Goal: Task Accomplishment & Management: Complete application form

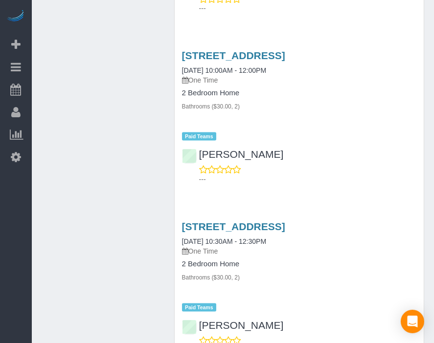
scroll to position [1932, 0]
click at [4, 199] on div "Beta Add Booking Bookings Active Bookings Cancelled Bookings Quote Inquiries Do…" at bounding box center [16, 171] width 32 height 343
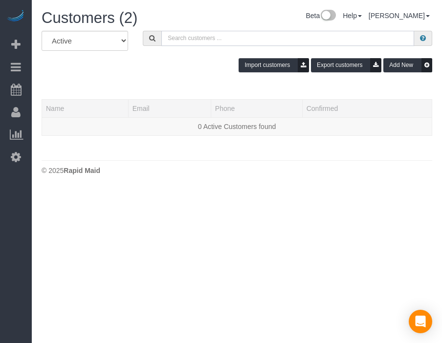
click at [236, 34] on input "text" at bounding box center [287, 38] width 253 height 15
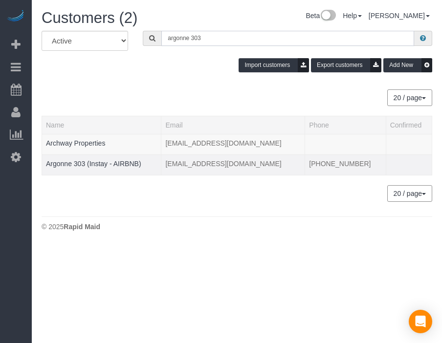
type input "argonne 303"
drag, startPoint x: 87, startPoint y: 167, endPoint x: 93, endPoint y: 167, distance: 6.8
click at [93, 167] on td "Argonne 303 (Instay - AIRBNB)" at bounding box center [101, 164] width 119 height 21
click at [113, 157] on td "Argonne 303 (Instay - AIRBNB)" at bounding box center [101, 164] width 119 height 21
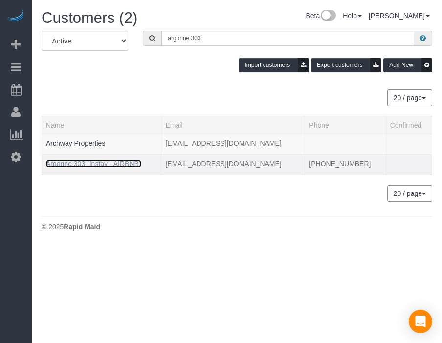
click at [109, 160] on link "Argonne 303 (Instay - AIRBNB)" at bounding box center [93, 164] width 95 height 8
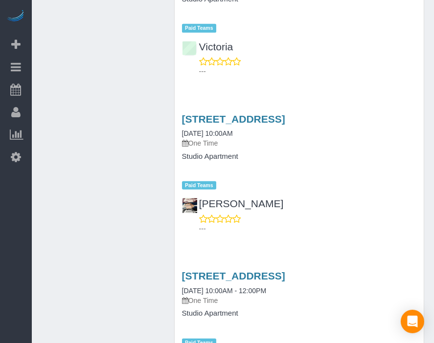
scroll to position [930, 0]
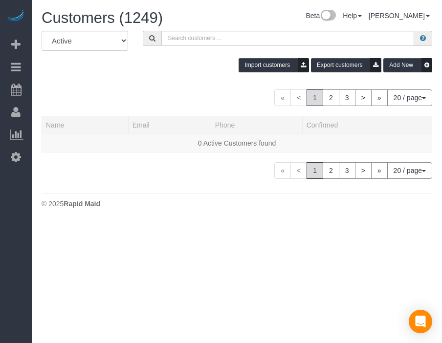
click at [184, 67] on div "Import customers Export customers Add New" at bounding box center [236, 65] width 405 height 14
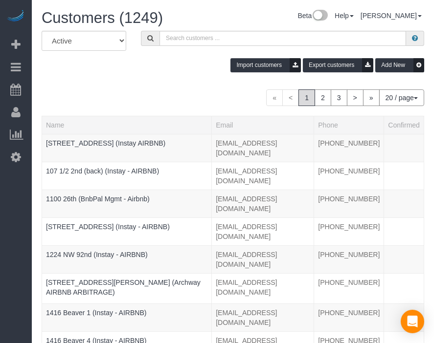
click at [155, 75] on div "All Active Archived Import customers Export customers Add New" at bounding box center [232, 55] width 397 height 49
click at [216, 38] on input "text" at bounding box center [282, 38] width 246 height 15
paste input "Argonne 204"
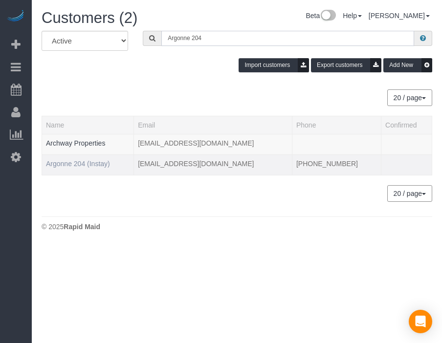
type input "Argonne 204"
click at [92, 161] on link "Argonne 204 (Instay)" at bounding box center [78, 164] width 64 height 8
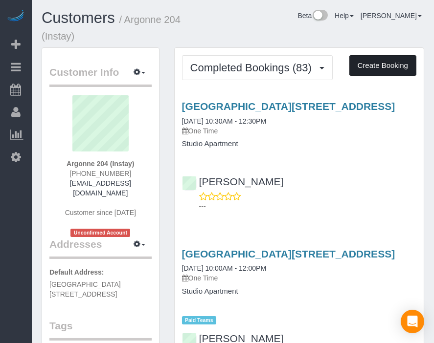
click at [363, 64] on button "Create Booking" at bounding box center [382, 65] width 67 height 21
select select "IA"
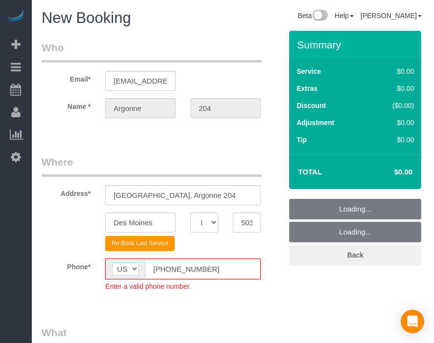
select select "object:6665"
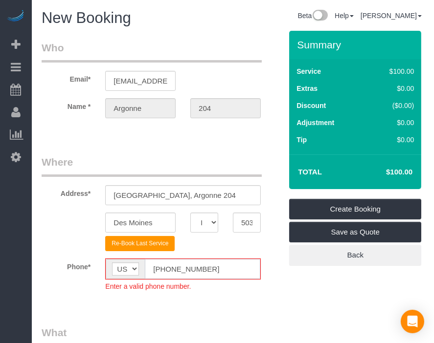
click at [164, 265] on input "[PHONE_NUMBER]" at bounding box center [202, 269] width 115 height 20
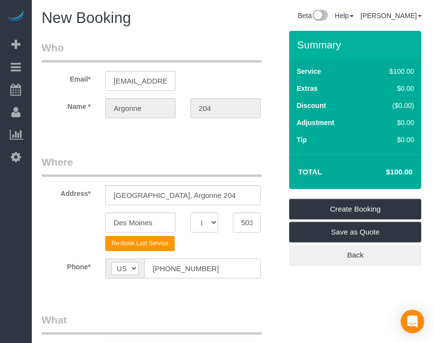
type input "[PHONE_NUMBER]"
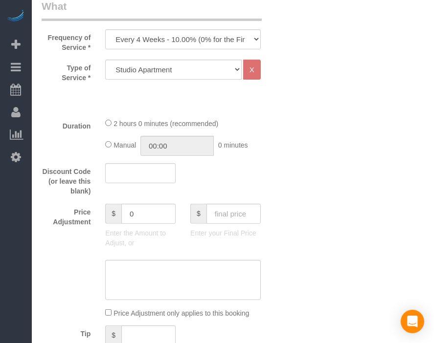
scroll to position [315, 0]
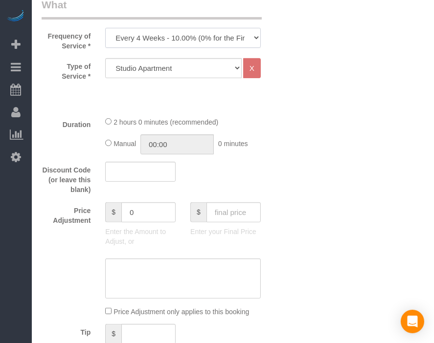
drag, startPoint x: 242, startPoint y: 42, endPoint x: 231, endPoint y: 65, distance: 25.8
click at [231, 65] on fieldset "What Frequency of Service * Every 6 Weeks (0% for the First Booking) One Time E…" at bounding box center [162, 331] width 240 height 666
select select "object:6667"
click at [105, 28] on select "Every 6 Weeks (0% for the First Booking) One Time Every 8 Weeks (0% for the Fir…" at bounding box center [182, 38] width 155 height 20
click at [247, 212] on input "text" at bounding box center [233, 212] width 54 height 20
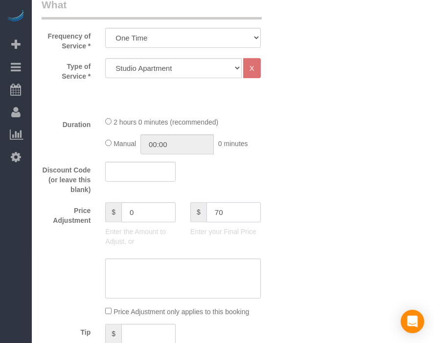
type input "70"
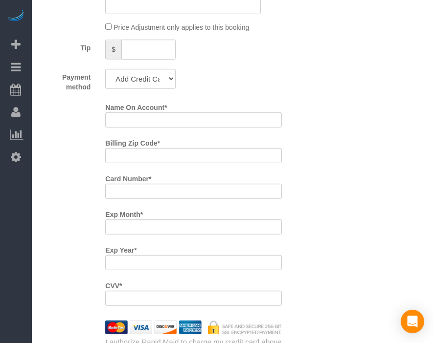
scroll to position [594, 0]
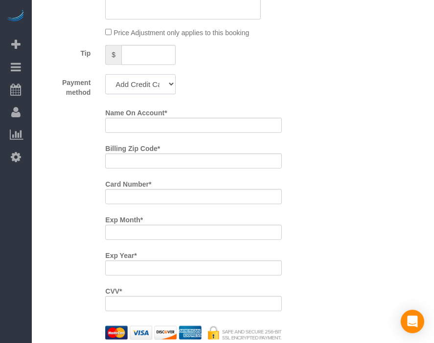
click at [159, 83] on select "Add Credit Card Cash Check Paypal" at bounding box center [140, 84] width 70 height 20
select select "string:check"
click at [105, 74] on select "Add Credit Card Cash Check Paypal" at bounding box center [140, 84] width 70 height 20
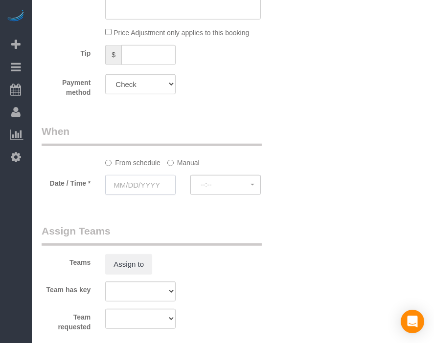
click at [141, 185] on input "text" at bounding box center [140, 185] width 70 height 20
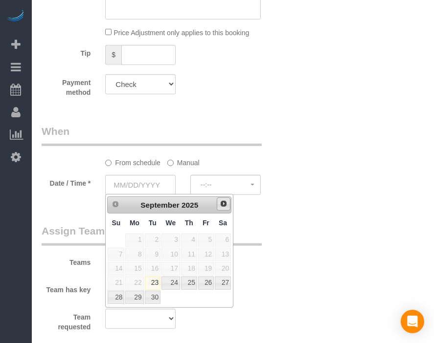
click at [223, 207] on span "Next" at bounding box center [223, 204] width 8 height 8
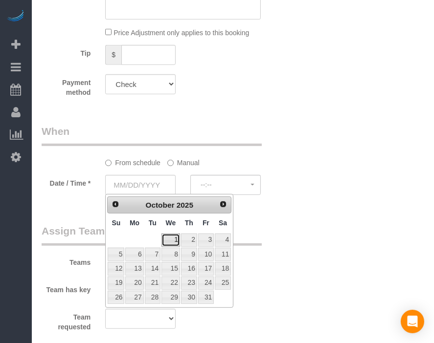
click at [170, 242] on link "1" at bounding box center [170, 240] width 19 height 13
type input "[DATE]"
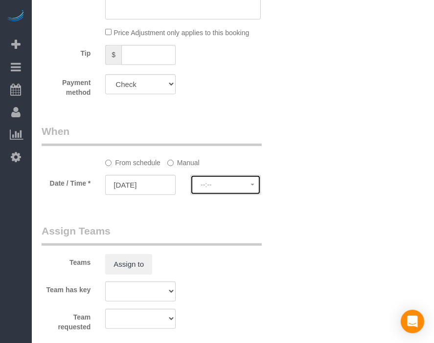
click at [242, 188] on span "--:--" at bounding box center [225, 185] width 50 height 8
click at [303, 179] on div "Who Email* [EMAIL_ADDRESS][DOMAIN_NAME] Name * [GEOGRAPHIC_DATA] 204 Where Addr…" at bounding box center [233, 27] width 382 height 1182
click at [251, 187] on button "--:--" at bounding box center [225, 185] width 70 height 20
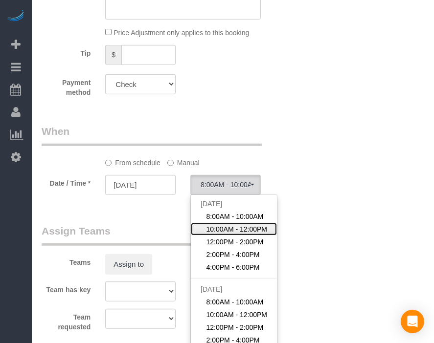
click at [241, 232] on span "10:00AM - 12:00PM" at bounding box center [236, 229] width 61 height 10
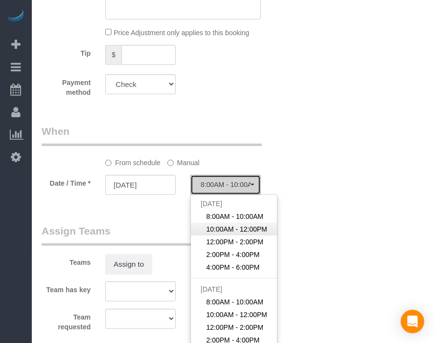
select select "spot27"
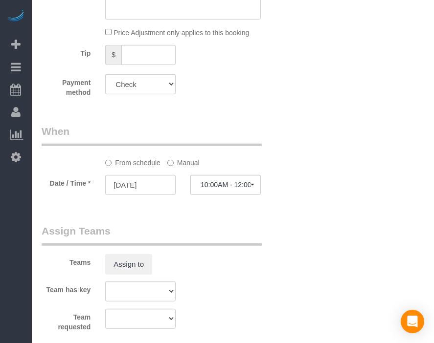
click at [315, 217] on div "Who Email* [EMAIL_ADDRESS][DOMAIN_NAME] Name * [GEOGRAPHIC_DATA] 204 Where Addr…" at bounding box center [233, 27] width 382 height 1182
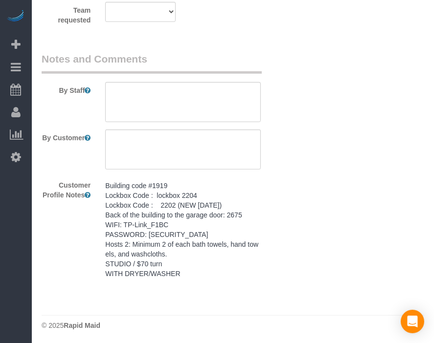
click at [226, 232] on pre "Building code #1919 Lockbox Code : lockbox 2204 Lockbox Code : 2202 (NEW [DATE]…" at bounding box center [182, 230] width 155 height 98
click at [0, 0] on textarea "Building code #1919 Lockbox Code : lockbox 2204 Lockbox Code : 2202 (NEW [DATE]…" at bounding box center [0, 0] width 0 height 0
paste textarea "Building code #1919 Lockbox Code : lockbox 2204 Lockbox Code : 2202 (NEW [DATE]…"
click at [218, 83] on textarea at bounding box center [182, 102] width 155 height 40
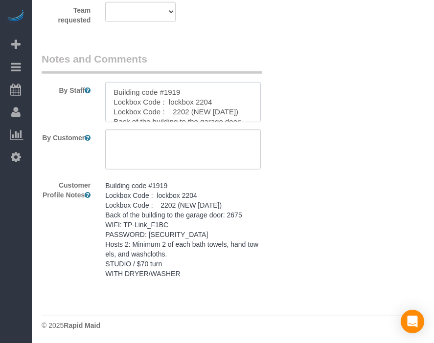
scroll to position [82, 0]
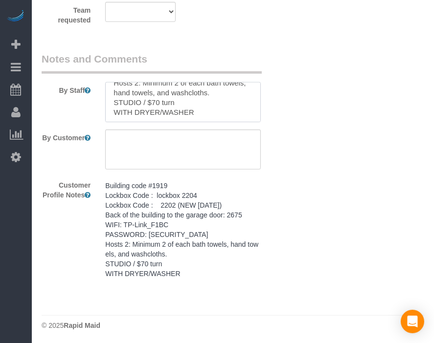
type textarea "Building code #1919 Lockbox Code : lockbox 2204 Lockbox Code : 2202 (NEW [DATE]…"
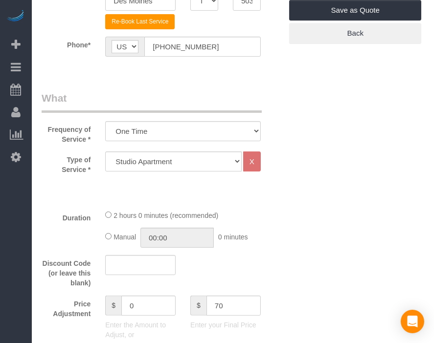
scroll to position [0, 0]
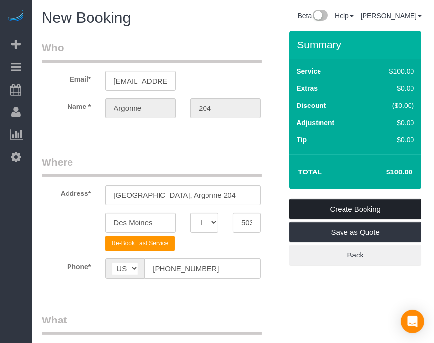
click at [375, 211] on link "Create Booking" at bounding box center [355, 209] width 132 height 21
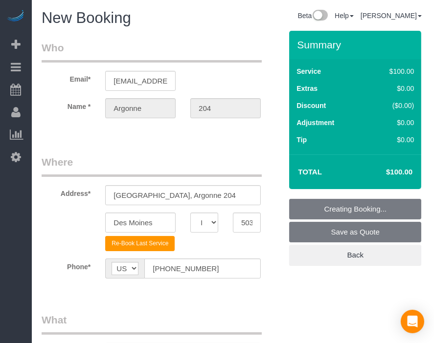
type input "-30"
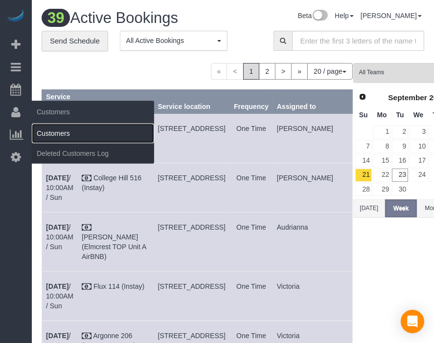
click at [59, 134] on link "Customers" at bounding box center [93, 134] width 122 height 20
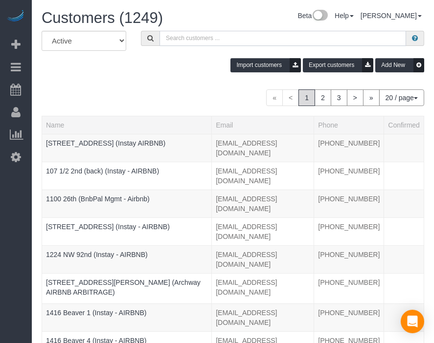
click at [295, 41] on input "text" at bounding box center [282, 38] width 246 height 15
drag, startPoint x: 295, startPoint y: 41, endPoint x: 257, endPoint y: 42, distance: 37.7
click at [257, 42] on input "text" at bounding box center [282, 38] width 246 height 15
paste input "R&T 504"
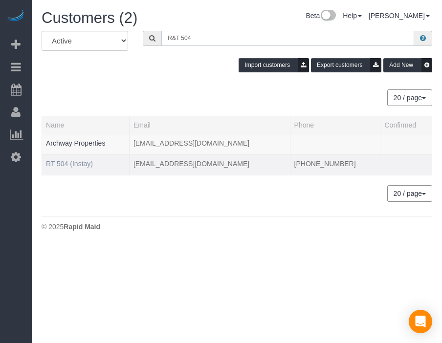
type input "R&T 504"
click at [75, 164] on link "RT 504 (Instay)" at bounding box center [69, 164] width 47 height 8
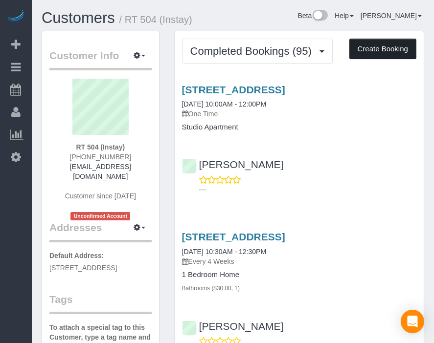
click at [370, 59] on button "Create Booking" at bounding box center [382, 49] width 67 height 21
select select "IA"
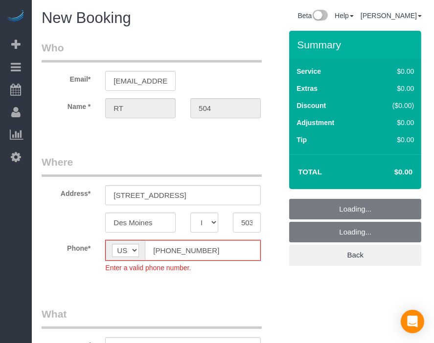
select select "object:8797"
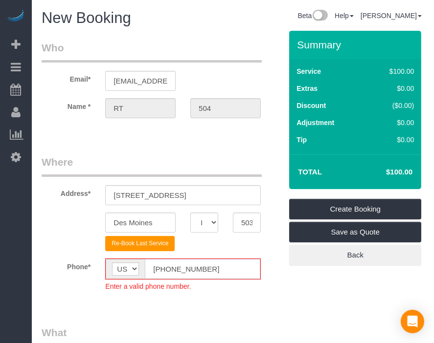
click at [161, 270] on input "[PHONE_NUMBER]" at bounding box center [202, 269] width 115 height 20
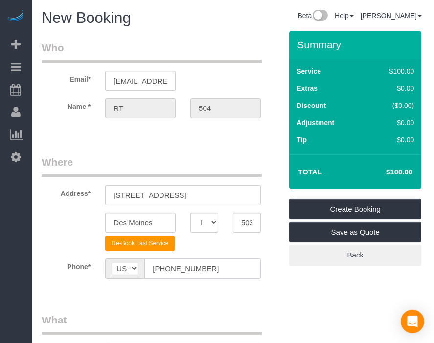
type input "[PHONE_NUMBER]"
click at [250, 331] on legend "What" at bounding box center [152, 324] width 220 height 22
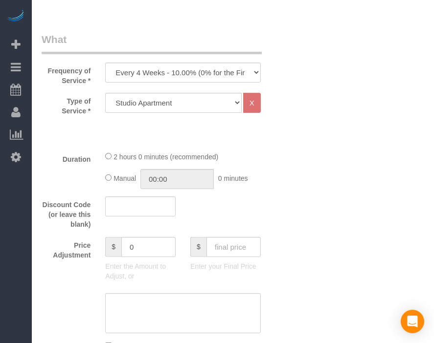
scroll to position [282, 0]
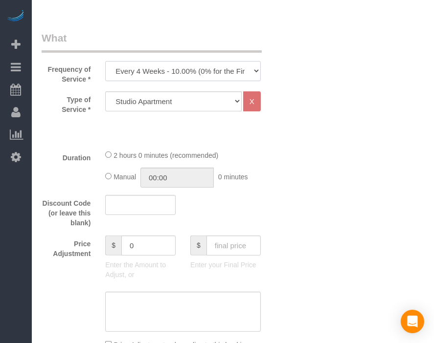
click at [233, 67] on select "Every 6 Weeks (0% for the First Booking) One Time Every 8 Weeks (0% for the Fir…" at bounding box center [182, 71] width 155 height 20
select select "object:8799"
click at [105, 61] on select "Every 6 Weeks (0% for the First Booking) One Time Every 8 Weeks (0% for the Fir…" at bounding box center [182, 71] width 155 height 20
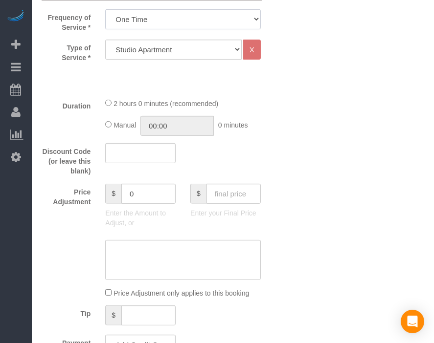
scroll to position [336, 0]
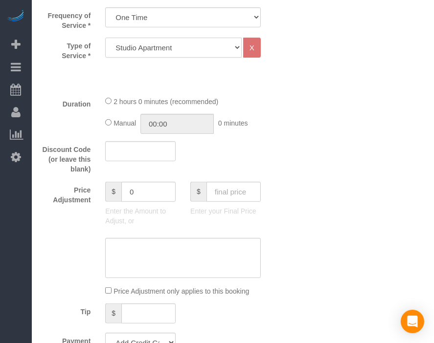
click at [208, 49] on select "Studio Apartment 1 Bedroom Home 2 Bedroom Home 3 Bedroom Home 4 Bedroom Home 5 …" at bounding box center [173, 48] width 136 height 20
click at [105, 38] on select "Studio Apartment 1 Bedroom Home 2 Bedroom Home 3 Bedroom Home 4 Bedroom Home 5 …" at bounding box center [173, 48] width 136 height 20
click at [218, 40] on select "Studio Apartment 1 Bedroom Home 2 Bedroom Home 3 Bedroom Home 4 Bedroom Home 5 …" at bounding box center [173, 48] width 136 height 20
select select "25"
click at [105, 38] on select "Studio Apartment 1 Bedroom Home 2 Bedroom Home 3 Bedroom Home 4 Bedroom Home 5 …" at bounding box center [173, 48] width 136 height 20
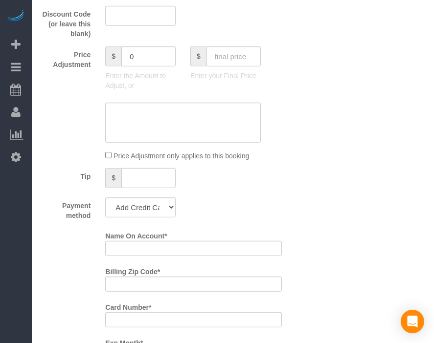
scroll to position [745, 0]
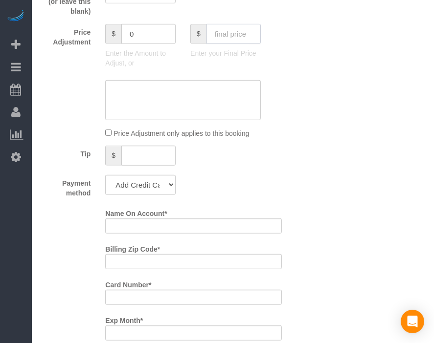
click at [236, 36] on input "text" at bounding box center [233, 34] width 54 height 20
type input "75"
click at [322, 126] on div "Who Email* [EMAIL_ADDRESS][DOMAIN_NAME] Name * RT 504 Where Address* [STREET_AD…" at bounding box center [233, 196] width 382 height 1820
click at [135, 194] on select "Add Credit Card Cash Check Paypal" at bounding box center [140, 185] width 70 height 20
type input "-64"
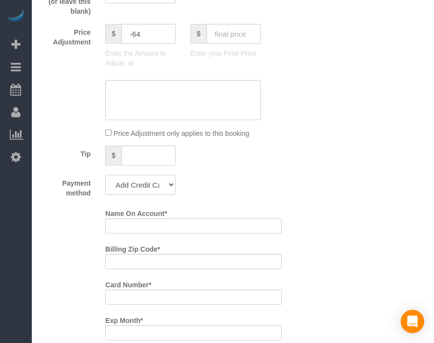
select select "string:check"
click at [105, 179] on select "Add Credit Card Cash Check Paypal" at bounding box center [140, 185] width 70 height 20
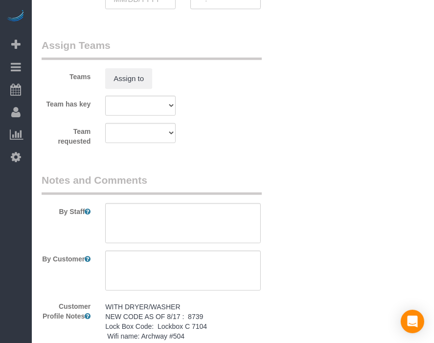
scroll to position [1001, 0]
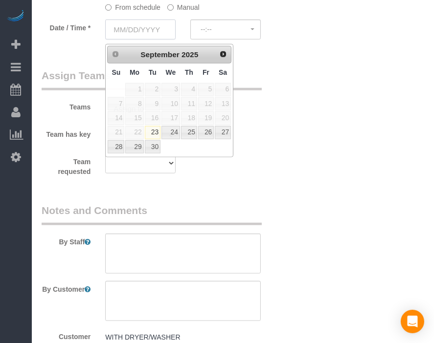
click at [138, 24] on input "text" at bounding box center [140, 30] width 70 height 20
click at [224, 50] on span "Next" at bounding box center [223, 54] width 8 height 8
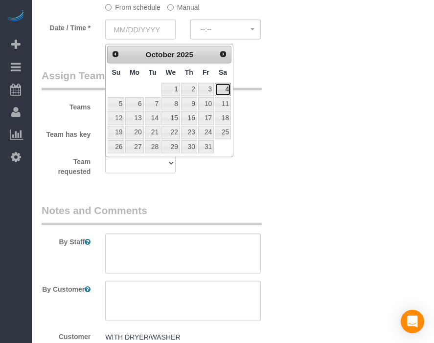
click at [227, 94] on link "4" at bounding box center [223, 89] width 16 height 13
type input "[DATE]"
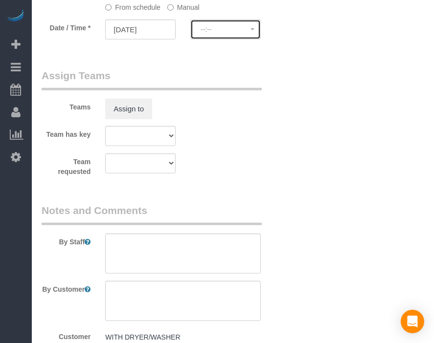
click at [249, 30] on span "--:--" at bounding box center [225, 29] width 50 height 8
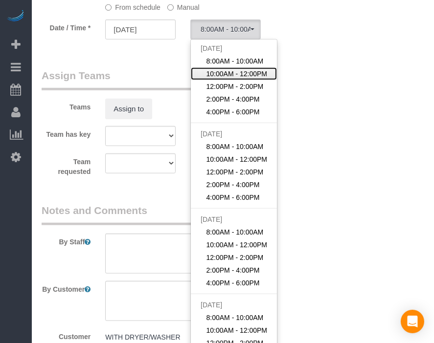
click at [240, 73] on span "10:00AM - 12:00PM" at bounding box center [236, 74] width 61 height 10
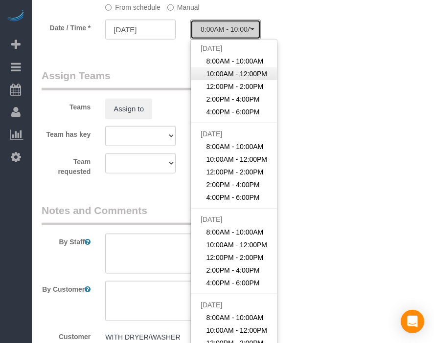
select select "spot52"
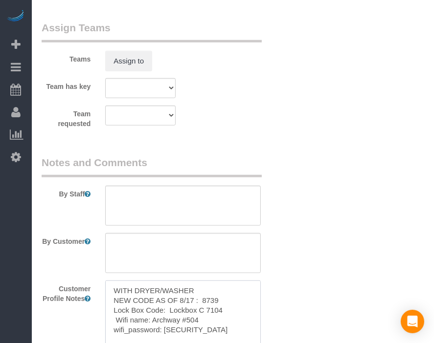
click at [175, 300] on textarea "WITH DRYER/WASHER NEW CODE AS OF 8/17 : 8739 Lock Box Code: Lockbox C 7104 Wifi…" at bounding box center [182, 335] width 155 height 108
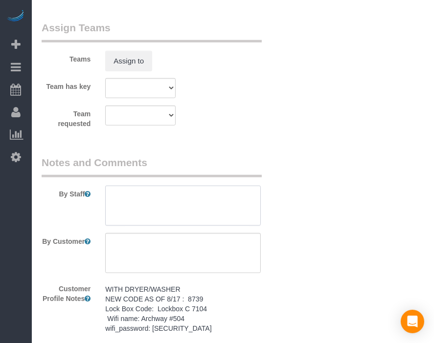
click at [223, 214] on textarea at bounding box center [182, 206] width 155 height 40
paste textarea "WITH DRYER/WASHER NEW CODE AS OF 8/17 : 8739 Lock Box Code: Lockbox C 7104 Wifi…"
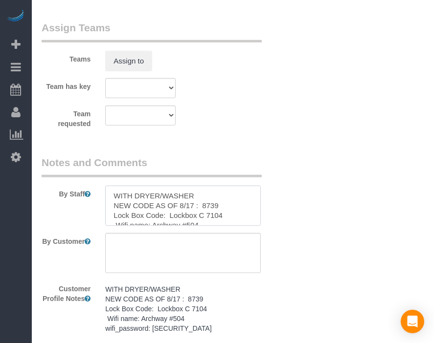
scroll to position [208, 0]
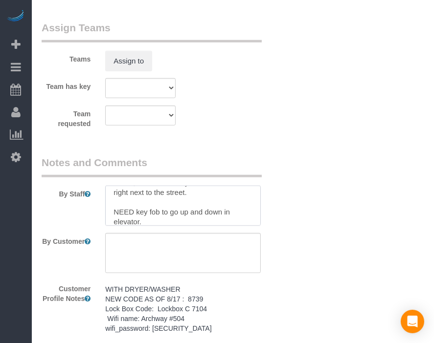
type textarea "WITH DRYER/WASHER NEW CODE AS OF 8/17 : 8739 Lock Box Code: Lockbox C 7104 Wifi…"
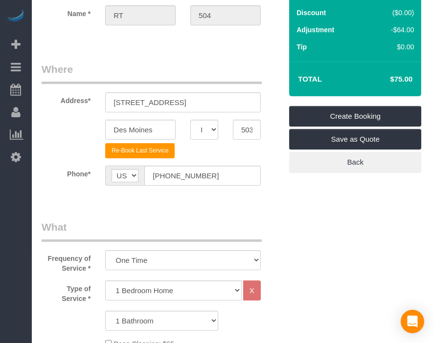
scroll to position [0, 0]
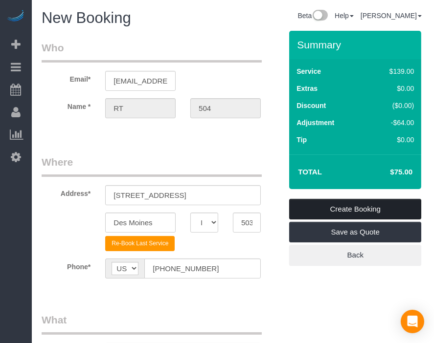
click at [364, 208] on link "Create Booking" at bounding box center [355, 209] width 132 height 21
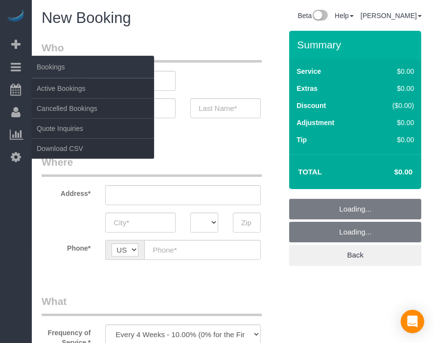
select select "object:9692"
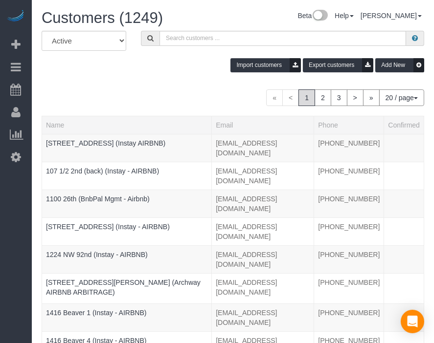
paste input "[PERSON_NAME]"
click at [236, 32] on input "text" at bounding box center [282, 38] width 246 height 15
type input "[PERSON_NAME]"
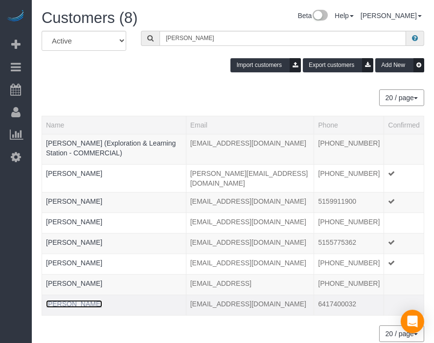
click at [73, 304] on link "[PERSON_NAME]" at bounding box center [74, 304] width 56 height 8
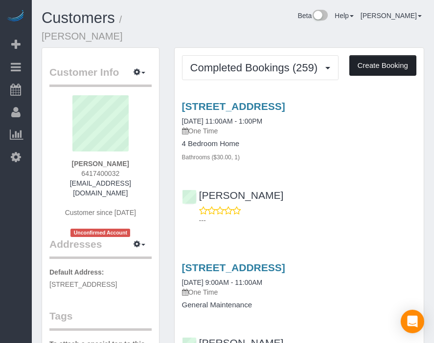
click at [387, 55] on button "Create Booking" at bounding box center [382, 65] width 67 height 21
select select "IA"
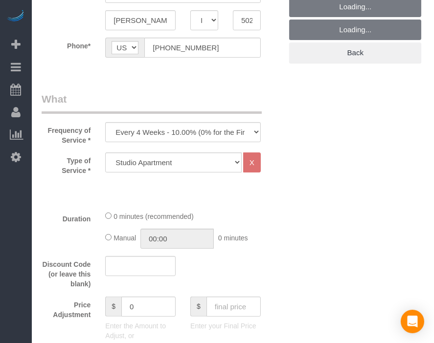
scroll to position [213, 0]
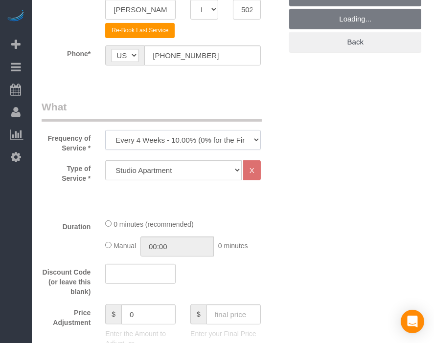
click at [233, 130] on select "Every 6 Weeks (0% for the First Booking) One Time Every 8 Weeks (0% for the Fir…" at bounding box center [182, 140] width 155 height 20
select select "object:12429"
click at [105, 130] on select "Every 6 Weeks (0% for the First Booking) One Time Every 8 Weeks (0% for the Fir…" at bounding box center [182, 140] width 155 height 20
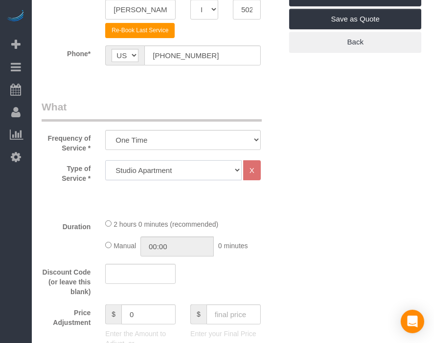
click at [209, 170] on select "Studio Apartment 1 Bedroom Home 2 Bedroom Home 3 Bedroom Home 4 Bedroom Home 5 …" at bounding box center [173, 170] width 136 height 20
select select "26"
click at [105, 160] on select "Studio Apartment 1 Bedroom Home 2 Bedroom Home 3 Bedroom Home 4 Bedroom Home 5 …" at bounding box center [173, 170] width 136 height 20
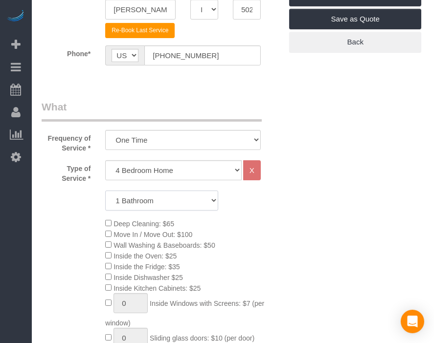
click at [197, 205] on select "1 Bathroom 2 Bathrooms 3 Bathrooms 4 Bathrooms 5 Bathrooms 6 Bathrooms" at bounding box center [161, 201] width 113 height 20
select select "3"
click at [105, 191] on select "1 Bathroom 2 Bathrooms 3 Bathrooms 4 Bathrooms 5 Bathrooms 6 Bathrooms" at bounding box center [161, 201] width 113 height 20
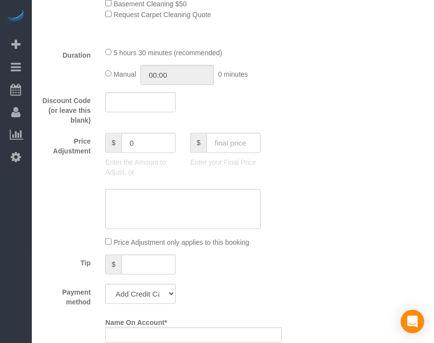
scroll to position [640, 0]
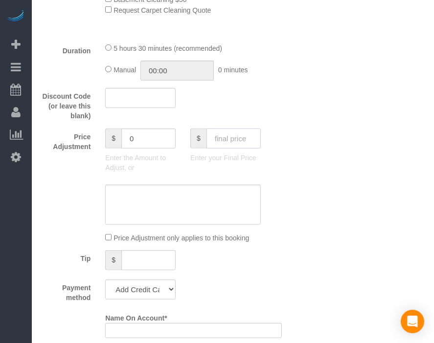
click at [242, 136] on input "text" at bounding box center [233, 139] width 54 height 20
type input "160"
click at [313, 217] on div "Who Email* [EMAIL_ADDRESS][DOMAIN_NAME] Name * [PERSON_NAME] Where Address* [ST…" at bounding box center [233, 324] width 382 height 1869
type input "-119"
click at [165, 293] on select "Add Credit Card Cash Check Paypal" at bounding box center [140, 290] width 70 height 20
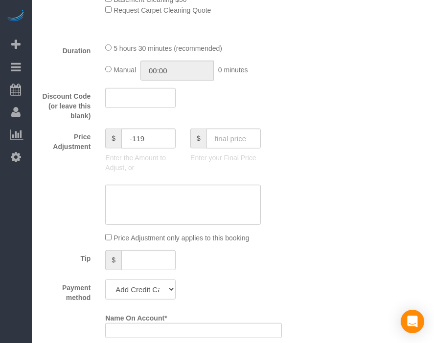
select select "string:check"
click at [105, 284] on select "Add Credit Card Cash Check Paypal" at bounding box center [140, 290] width 70 height 20
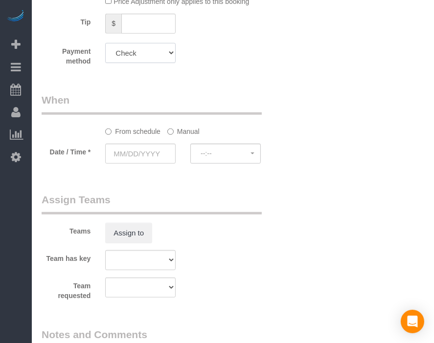
scroll to position [880, 0]
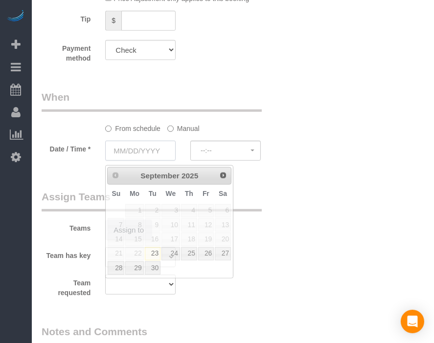
click at [151, 154] on input "text" at bounding box center [140, 151] width 70 height 20
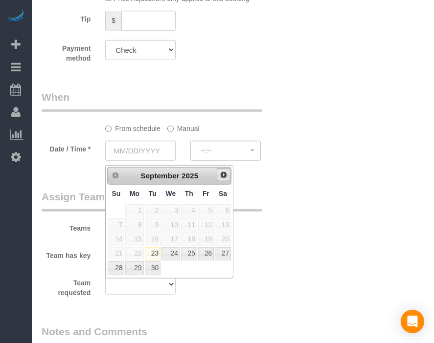
click at [224, 175] on span "Next" at bounding box center [223, 175] width 8 height 8
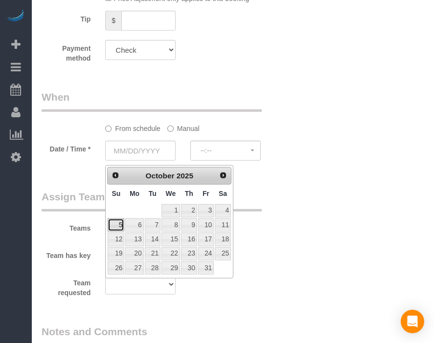
click at [118, 225] on link "5" at bounding box center [116, 225] width 17 height 13
type input "[DATE]"
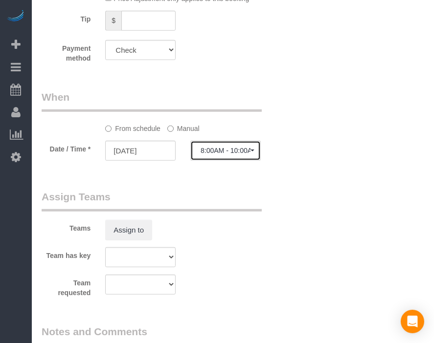
click at [239, 147] on button "8:00AM - 10:00AM" at bounding box center [225, 151] width 70 height 20
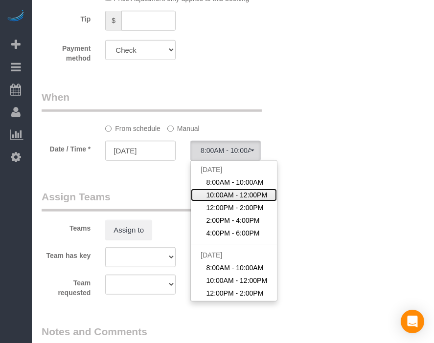
click at [232, 197] on span "10:00AM - 12:00PM" at bounding box center [236, 195] width 61 height 10
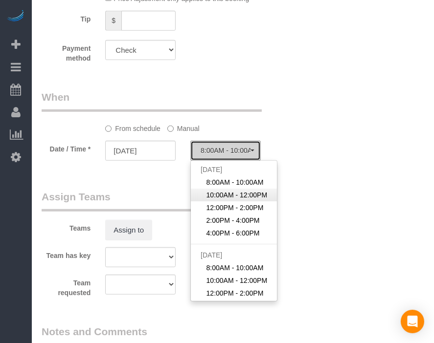
select select "spot77"
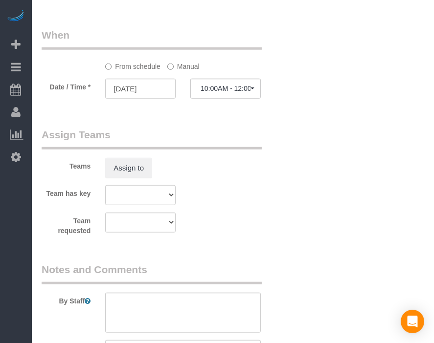
scroll to position [1041, 0]
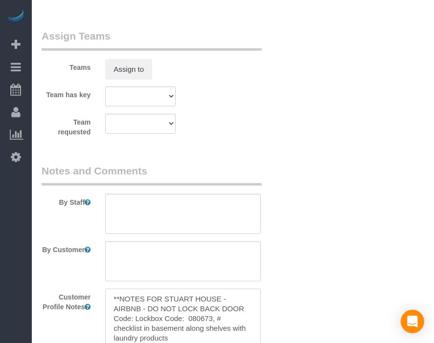
click at [199, 318] on textarea "**NOTES FOR STUART HOUSE - AIRBNB - DO NOT LOCK BACK DOOR Code: Lockbox Code: 0…" at bounding box center [182, 343] width 155 height 108
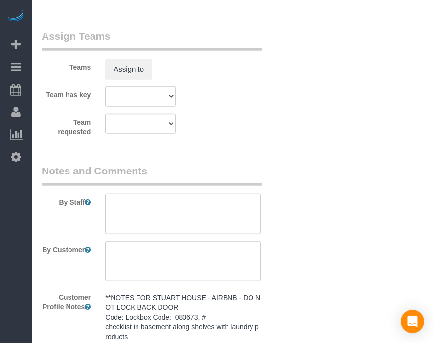
paste textarea "**NOTES FOR STUART HOUSE - AIRBNB - DO NOT LOCK BACK DOOR Code: Lockbox Code: 0…"
click at [220, 221] on textarea at bounding box center [182, 214] width 155 height 40
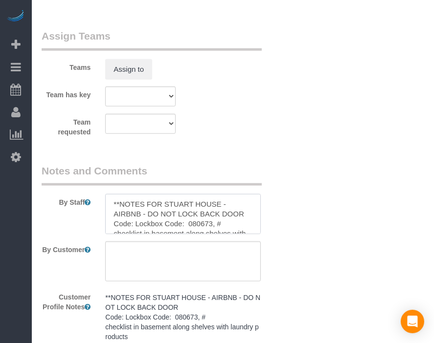
scroll to position [277, 0]
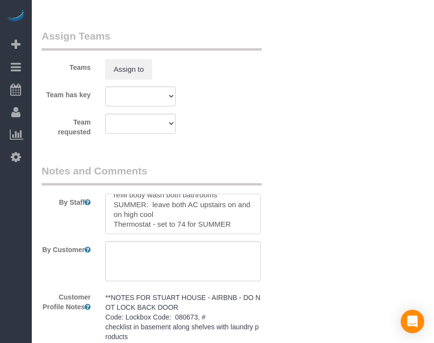
type textarea "**NOTES FOR STUART HOUSE - AIRBNB - DO NOT LOCK BACK DOOR Code: Lockbox Code: 0…"
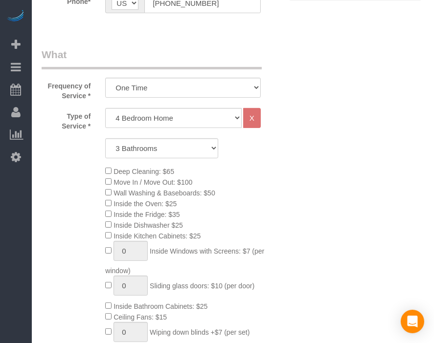
scroll to position [0, 0]
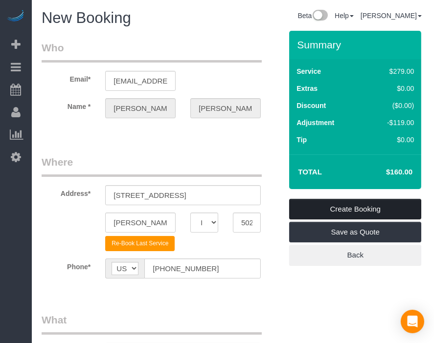
click at [392, 201] on link "Create Booking" at bounding box center [355, 209] width 132 height 21
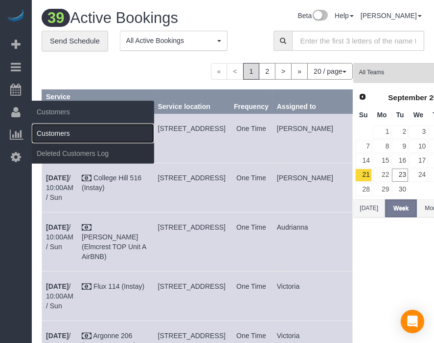
click at [42, 126] on link "Customers" at bounding box center [93, 134] width 122 height 20
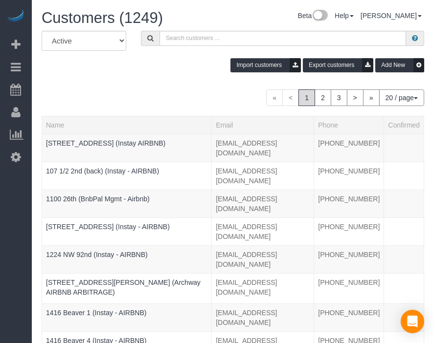
drag, startPoint x: 192, startPoint y: 72, endPoint x: 219, endPoint y: 42, distance: 41.2
click at [219, 42] on div "All Active Archived Import customers Export customers Add New" at bounding box center [232, 55] width 397 height 49
click at [219, 42] on input "text" at bounding box center [282, 38] width 246 height 15
paste input "1100 26th"
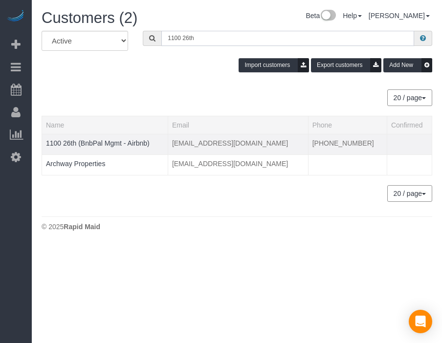
type input "1100 26th"
click at [135, 146] on td "1100 26th (BnbPal Mgmt - Airbnb)" at bounding box center [105, 144] width 126 height 21
click at [136, 142] on link "1100 26th (BnbPal Mgmt - Airbnb)" at bounding box center [98, 143] width 104 height 8
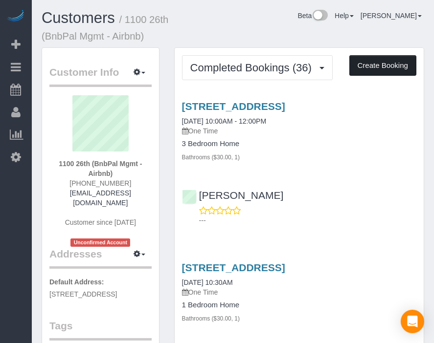
click at [391, 66] on button "Create Booking" at bounding box center [382, 65] width 67 height 21
select select "IA"
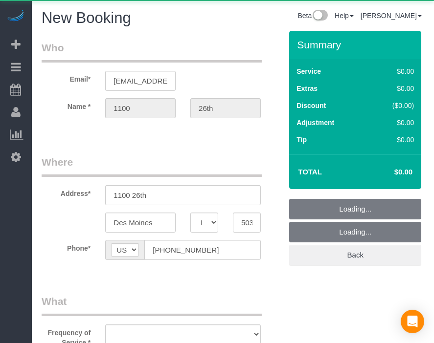
select select "string:fspay-cb999f4b-849f-4471-b292-d26374d425e8"
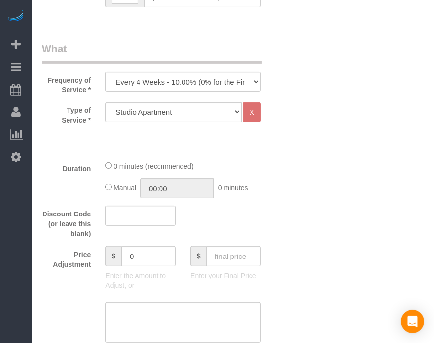
scroll to position [274, 0]
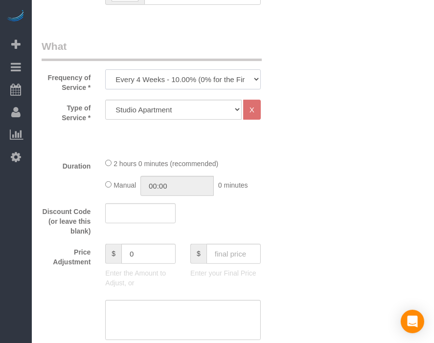
click at [204, 77] on select "Every 6 Weeks (0% for the First Booking) One Time Every 8 Weeks (0% for the Fir…" at bounding box center [182, 79] width 155 height 20
select select "object:14707"
click at [105, 69] on select "Every 6 Weeks (0% for the First Booking) One Time Every 8 Weeks (0% for the Fir…" at bounding box center [182, 79] width 155 height 20
click at [213, 108] on select "Studio Apartment 1 Bedroom Home 2 Bedroom Home 3 Bedroom Home 4 Bedroom Home 5 …" at bounding box center [173, 110] width 136 height 20
select select "19"
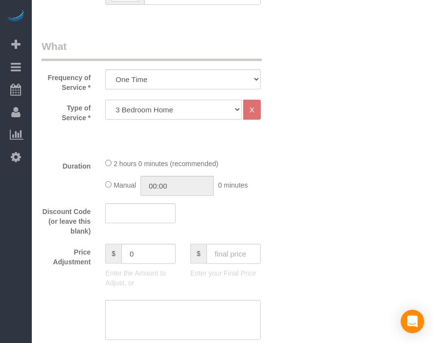
click at [105, 100] on select "Studio Apartment 1 Bedroom Home 2 Bedroom Home 3 Bedroom Home 4 Bedroom Home 5 …" at bounding box center [173, 110] width 136 height 20
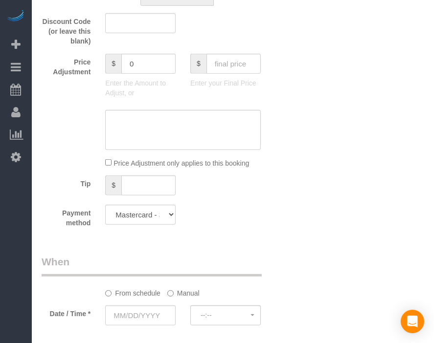
scroll to position [716, 0]
click at [245, 59] on input "text" at bounding box center [233, 63] width 54 height 20
type input "100"
click at [301, 160] on div "Who Email* [EMAIL_ADDRESS][DOMAIN_NAME] Name * 1100 26th Where Address* 1100 26…" at bounding box center [233, 7] width 382 height 1384
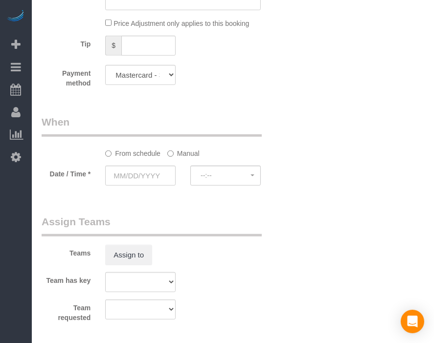
scroll to position [858, 0]
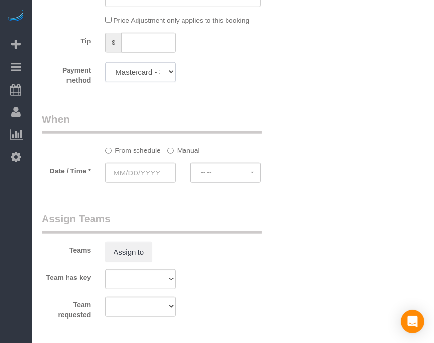
type input "-79"
click at [144, 74] on select "Mastercard - 3729 - 12/2029 (Default) Add Credit Card ─────────────── Cash Chec…" at bounding box center [140, 72] width 70 height 20
select select "string:check"
click at [105, 66] on select "Mastercard - 3729 - 12/2029 (Default) Add Credit Card ─────────────── Cash Chec…" at bounding box center [140, 72] width 70 height 20
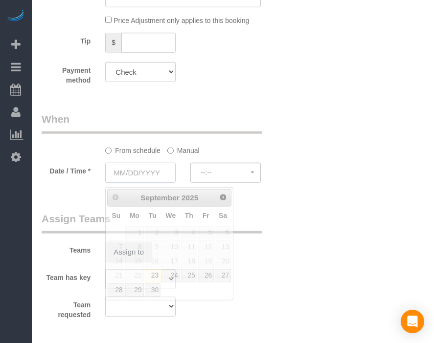
click at [138, 173] on input "text" at bounding box center [140, 173] width 70 height 20
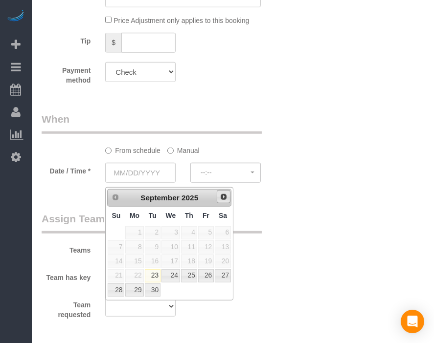
click at [224, 202] on link "Next" at bounding box center [224, 197] width 14 height 14
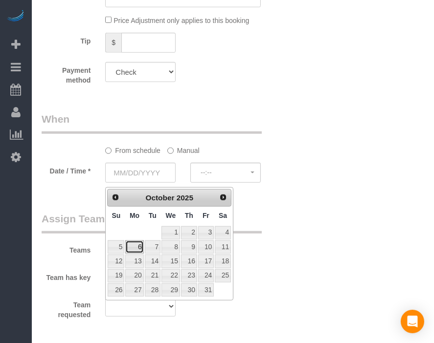
click at [131, 245] on link "6" at bounding box center [134, 247] width 18 height 13
type input "[DATE]"
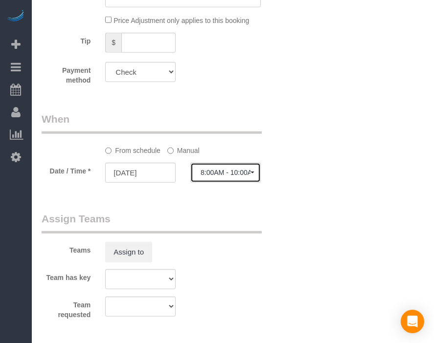
click at [239, 175] on span "8:00AM - 10:00AM" at bounding box center [225, 173] width 50 height 8
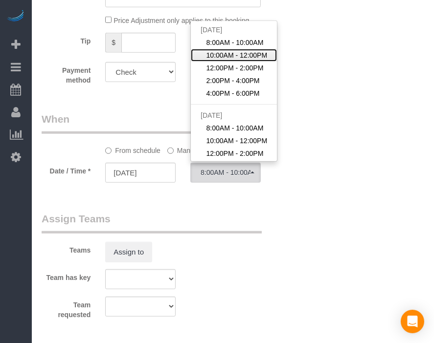
click at [257, 60] on span "10:00AM - 12:00PM" at bounding box center [236, 55] width 61 height 10
select select "spot102"
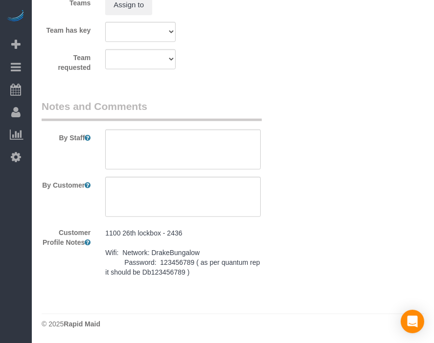
click at [233, 246] on pre "1100 26th lockbox - 2436 Wifi: Network: DrakeBungalow Password: 123456789 ( as …" at bounding box center [182, 252] width 155 height 49
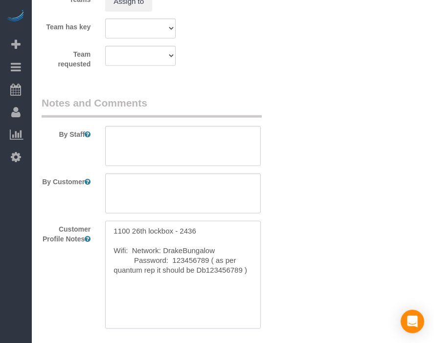
click at [233, 246] on textarea "1100 26th lockbox - 2436 Wifi: Network: DrakeBungalow Password: 123456789 ( as …" at bounding box center [182, 275] width 155 height 108
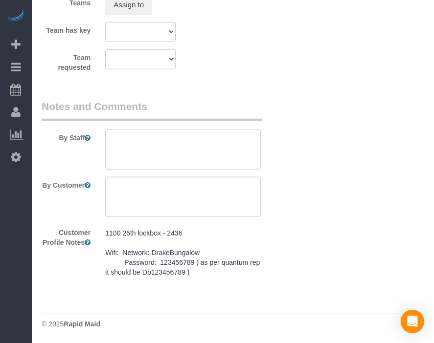
click at [218, 153] on textarea at bounding box center [182, 150] width 155 height 40
paste textarea "1100 26th lockbox - 2436 Wifi: Network: DrakeBungalow Password: 123456789 ( as …"
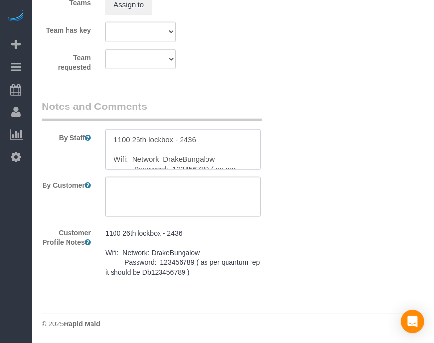
scroll to position [23, 0]
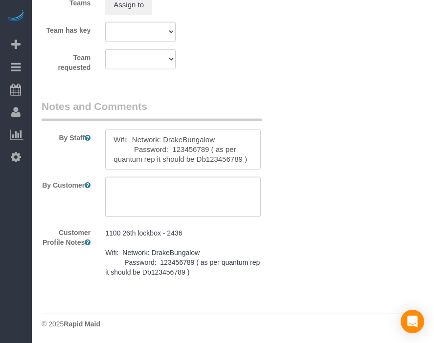
type textarea "1100 26th lockbox - 2436 Wifi: Network: DrakeBungalow Password: 123456789 ( as …"
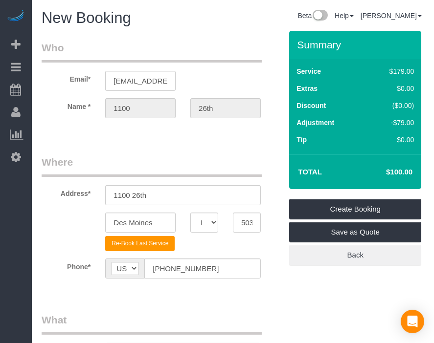
scroll to position [163, 0]
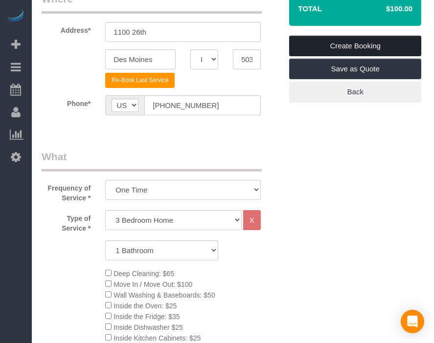
click at [348, 39] on link "Create Booking" at bounding box center [355, 46] width 132 height 21
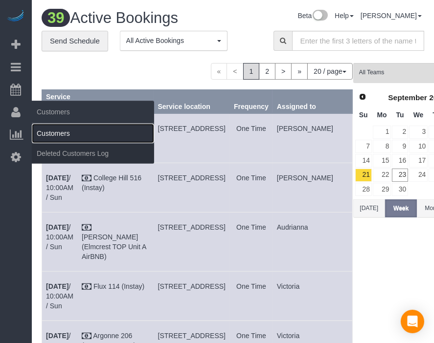
click at [58, 132] on link "Customers" at bounding box center [93, 134] width 122 height 20
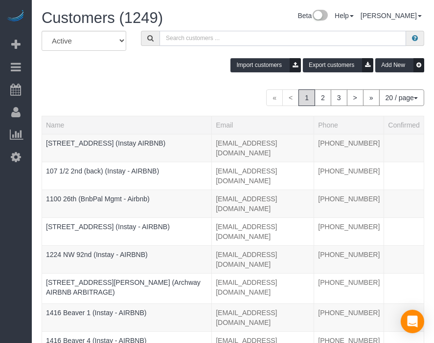
click at [203, 42] on input "text" at bounding box center [282, 38] width 246 height 15
paste input "[GEOGRAPHIC_DATA] 516"
click at [237, 37] on input "[GEOGRAPHIC_DATA] 516" at bounding box center [282, 38] width 246 height 15
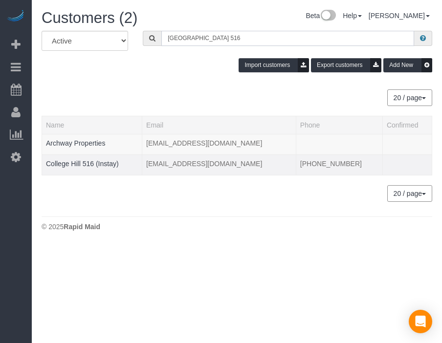
type input "[GEOGRAPHIC_DATA] 516"
click at [92, 158] on td "College Hill 516 (Instay)" at bounding box center [92, 164] width 100 height 21
click at [88, 163] on link "College Hill 516 (Instay)" at bounding box center [82, 164] width 73 height 8
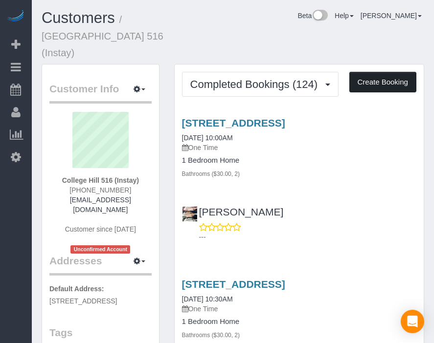
click at [400, 72] on button "Create Booking" at bounding box center [382, 82] width 67 height 21
select select "IA"
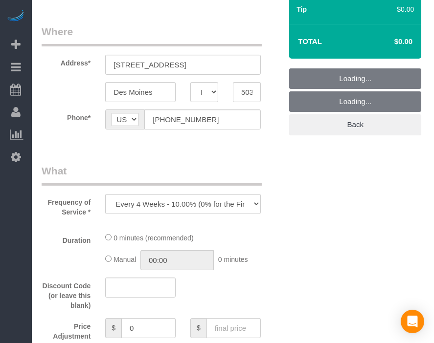
scroll to position [131, 0]
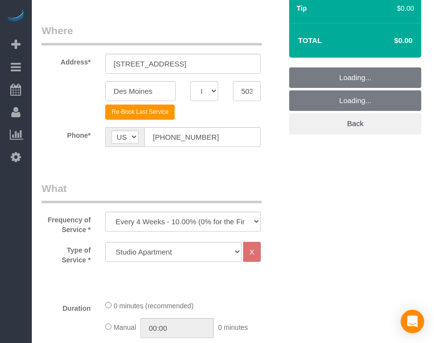
click at [221, 197] on legend "What" at bounding box center [152, 192] width 220 height 22
click at [218, 217] on select "Every 6 Weeks (0% for the First Booking) One Time Every 8 Weeks (0% for the Fir…" at bounding box center [182, 222] width 155 height 20
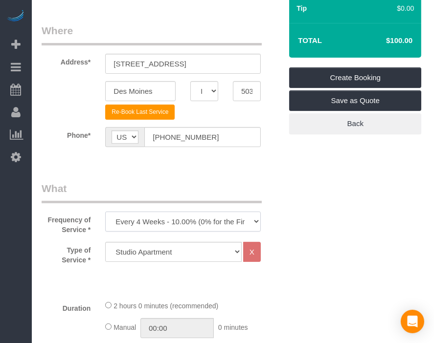
select select "object:16934"
click at [105, 212] on select "Every 6 Weeks (0% for the First Booking) One Time Every 8 Weeks (0% for the Fir…" at bounding box center [182, 222] width 155 height 20
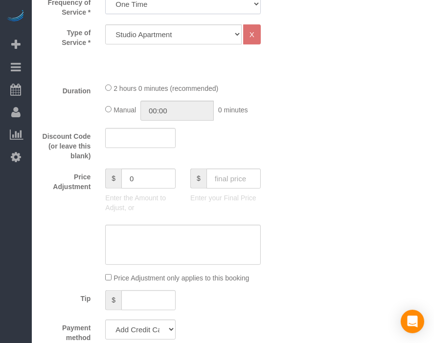
scroll to position [360, 0]
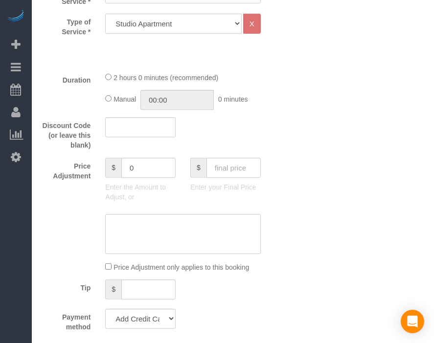
click at [210, 30] on select "Studio Apartment 1 Bedroom Home 2 Bedroom Home 3 Bedroom Home 4 Bedroom Home 5 …" at bounding box center [173, 24] width 136 height 20
select select "18"
click at [105, 14] on select "Studio Apartment 1 Bedroom Home 2 Bedroom Home 3 Bedroom Home 4 Bedroom Home 5 …" at bounding box center [173, 24] width 136 height 20
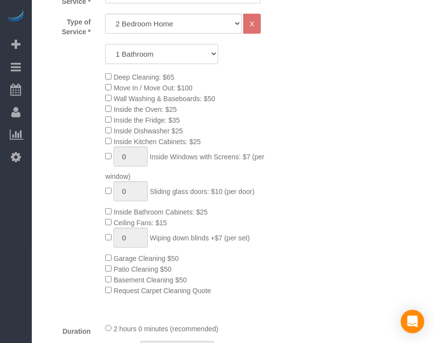
click at [191, 57] on select "1 Bathroom 2 Bathrooms 3 Bathrooms 4 Bathrooms 5 Bathrooms 6 Bathrooms" at bounding box center [161, 54] width 113 height 20
select select "2"
click at [105, 44] on select "1 Bathroom 2 Bathrooms 3 Bathrooms 4 Bathrooms 5 Bathrooms 6 Bathrooms" at bounding box center [161, 54] width 113 height 20
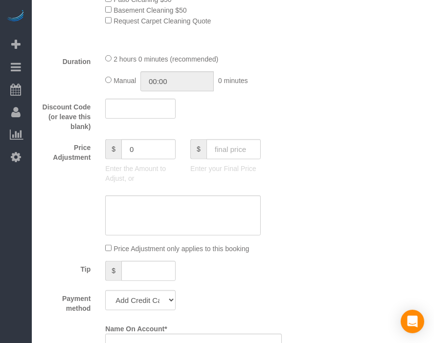
scroll to position [632, 0]
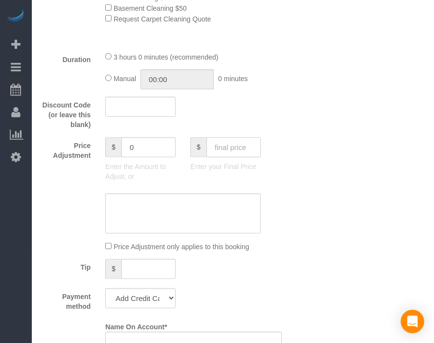
click at [249, 151] on input "text" at bounding box center [233, 147] width 54 height 20
type input "95"
click at [286, 173] on div "Price Adjustment $ 0 Enter the Amount to Adjust, or $ 95 Enter your Final Price" at bounding box center [161, 161] width 255 height 49
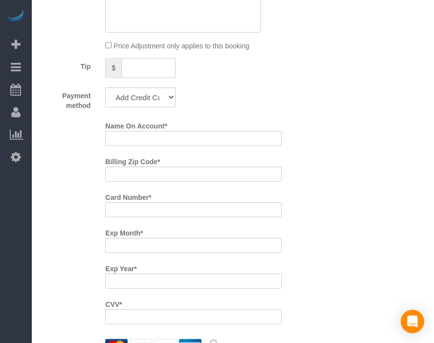
type input "-94"
click at [153, 100] on select "Add Credit Card Cash Check Paypal" at bounding box center [140, 98] width 70 height 20
select select "string:check"
click at [105, 92] on select "Add Credit Card Cash Check Paypal" at bounding box center [140, 98] width 70 height 20
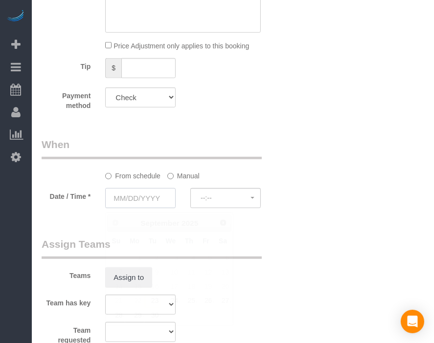
click at [149, 206] on input "text" at bounding box center [140, 198] width 70 height 20
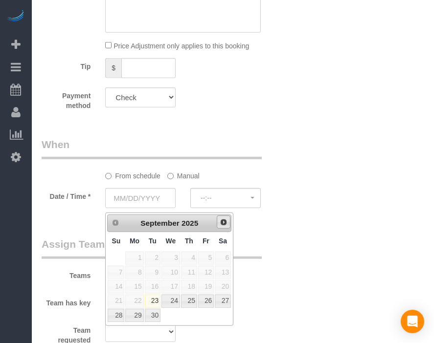
click at [226, 222] on span "Next" at bounding box center [223, 223] width 8 height 8
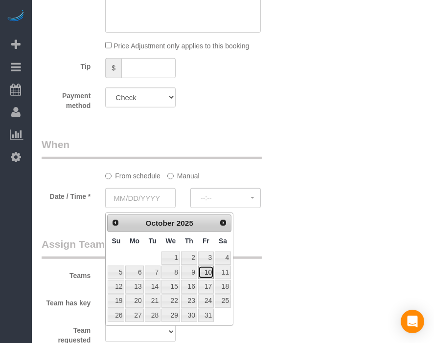
click at [213, 268] on link "10" at bounding box center [206, 272] width 16 height 13
type input "[DATE]"
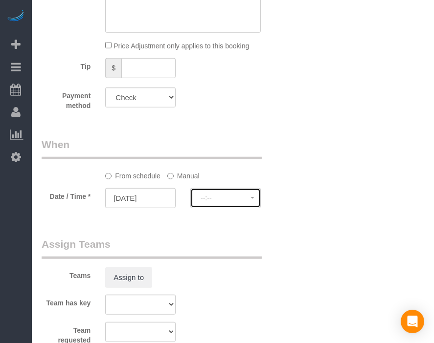
click at [255, 197] on button "--:--" at bounding box center [225, 198] width 70 height 20
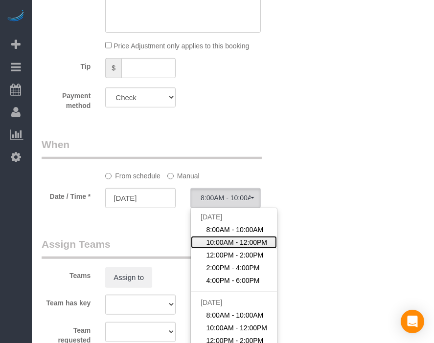
click at [240, 244] on span "10:00AM - 12:00PM" at bounding box center [236, 243] width 61 height 10
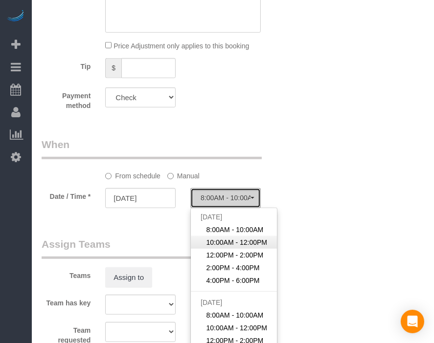
select select "spot127"
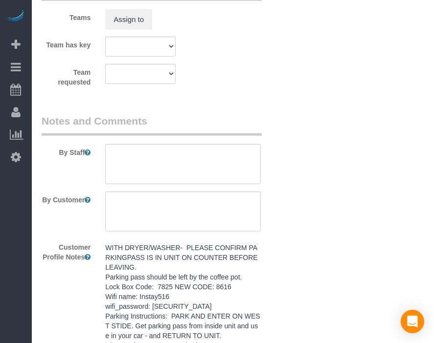
scroll to position [1091, 0]
click at [226, 301] on pre "WITH DRYER/WASHER- PLEASE CONFIRM PARKINGPASS IS IN UNIT ON COUNTER BEFORE LEAV…" at bounding box center [182, 305] width 155 height 127
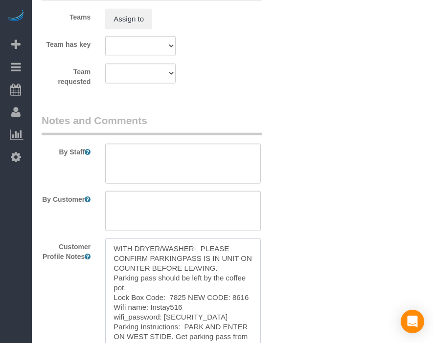
click at [226, 301] on textarea "WITH DRYER/WASHER- PLEASE CONFIRM PARKINGPASS IS IN UNIT ON COUNTER BEFORE LEAV…" at bounding box center [182, 293] width 155 height 108
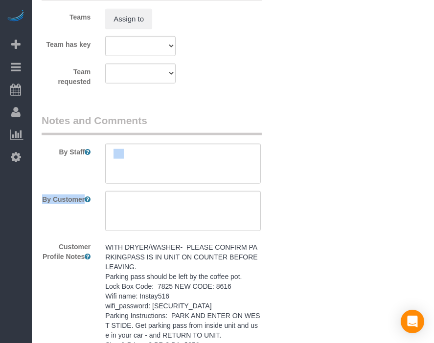
drag, startPoint x: 205, startPoint y: 194, endPoint x: 219, endPoint y: 165, distance: 32.1
click at [219, 165] on sui-booking-comments "By Staff By Customer Customer Profile Notes WITH DRYER/WASHER- PLEASE CONFIRM P…" at bounding box center [162, 243] width 240 height 261
click at [219, 165] on textarea at bounding box center [182, 164] width 155 height 40
click at [250, 170] on textarea at bounding box center [182, 164] width 155 height 40
paste textarea "WITH DRYER/WASHER- PLEASE CONFIRM PARKINGPASS IS IN UNIT ON COUNTER BEFORE LEAV…"
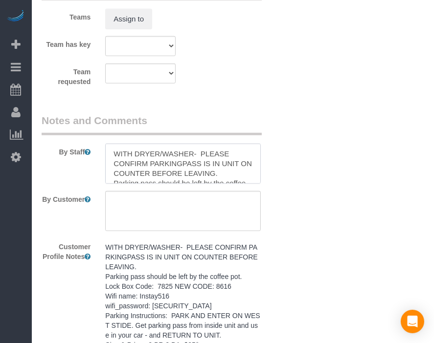
scroll to position [121, 0]
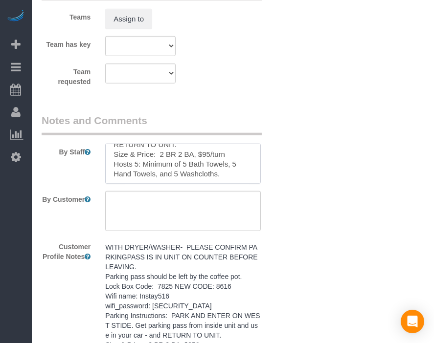
type textarea "WITH DRYER/WASHER- PLEASE CONFIRM PARKINGPASS IS IN UNIT ON COUNTER BEFORE LEAV…"
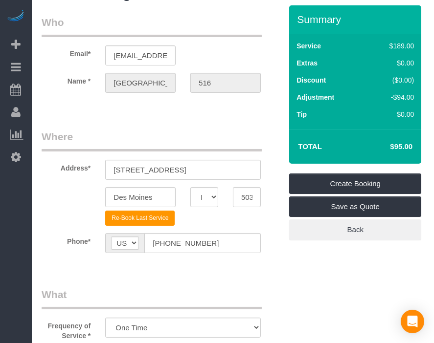
scroll to position [0, 0]
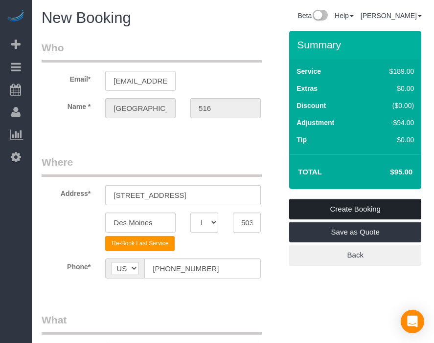
click at [376, 206] on link "Create Booking" at bounding box center [355, 209] width 132 height 21
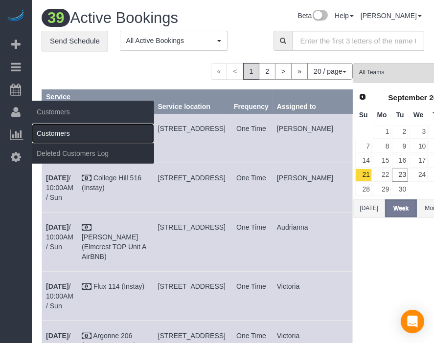
click at [44, 131] on link "Customers" at bounding box center [93, 134] width 122 height 20
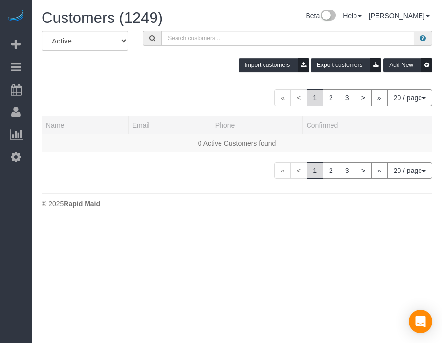
click at [178, 60] on div "Import customers Export customers Add New" at bounding box center [236, 65] width 405 height 14
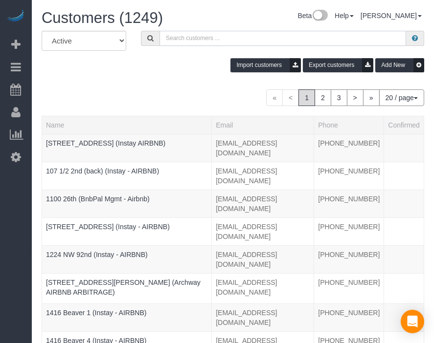
click at [208, 43] on input "text" at bounding box center [282, 38] width 246 height 15
paste input "Flux 114"
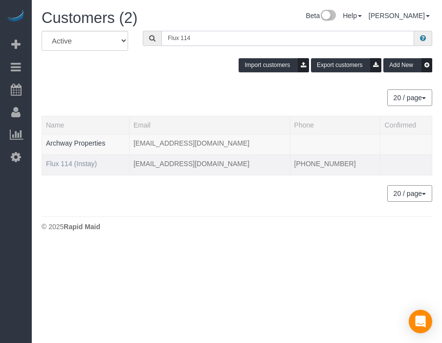
type input "Flux 114"
click at [87, 163] on link "Flux 114 (Instay)" at bounding box center [71, 164] width 51 height 8
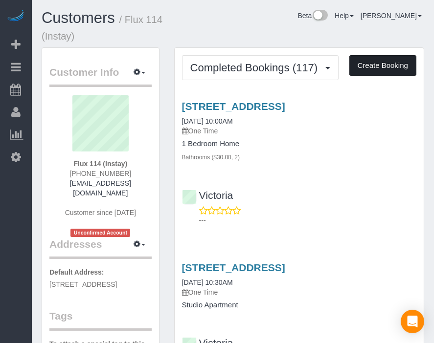
click at [385, 66] on button "Create Booking" at bounding box center [382, 65] width 67 height 21
select select "IA"
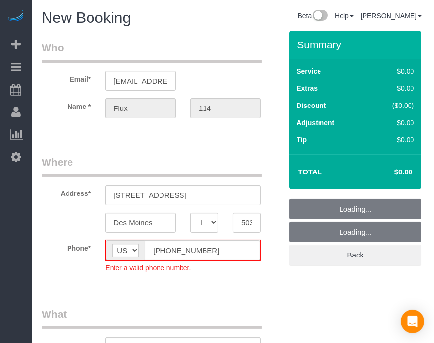
select select "object:19142"
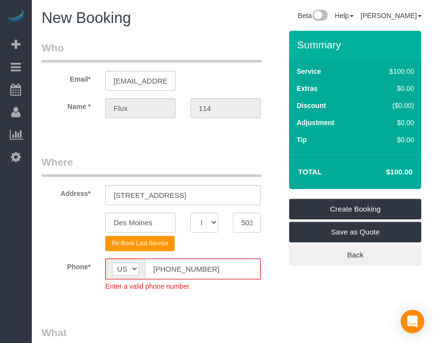
click at [166, 268] on input "[PHONE_NUMBER]" at bounding box center [202, 269] width 115 height 20
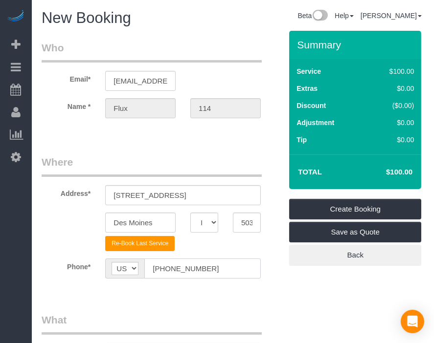
type input "[PHONE_NUMBER]"
click at [258, 285] on sui-booking-location "Phone* AF AL DZ AD AO AI AQ AG AR AM AW AU AT AZ BS BH BD BB BY BE BZ BJ BM BT …" at bounding box center [162, 272] width 240 height 27
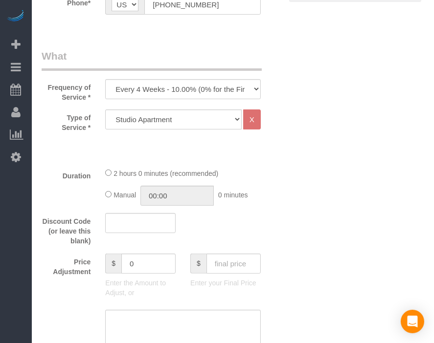
scroll to position [266, 0]
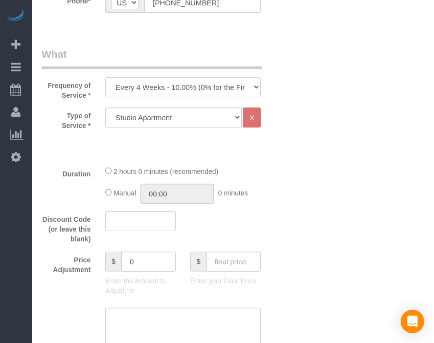
click at [234, 81] on select "Every 6 Weeks (0% for the First Booking) One Time Every 8 Weeks (0% for the Fir…" at bounding box center [182, 87] width 155 height 20
select select "object:19144"
click at [105, 77] on select "Every 6 Weeks (0% for the First Booking) One Time Every 8 Weeks (0% for the Fir…" at bounding box center [182, 87] width 155 height 20
click at [210, 115] on select "Studio Apartment 1 Bedroom Home 2 Bedroom Home 3 Bedroom Home 4 Bedroom Home 5 …" at bounding box center [173, 118] width 136 height 20
select select "18"
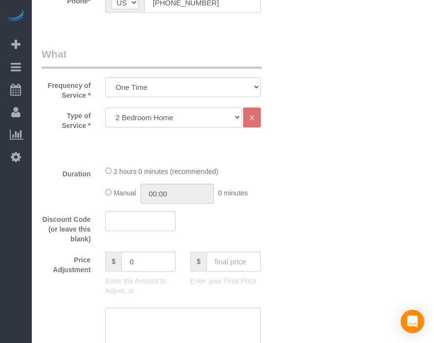
click at [105, 108] on select "Studio Apartment 1 Bedroom Home 2 Bedroom Home 3 Bedroom Home 4 Bedroom Home 5 …" at bounding box center [173, 118] width 136 height 20
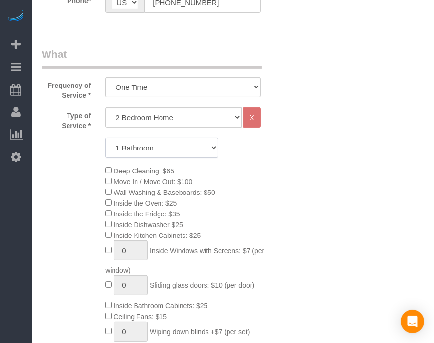
click at [215, 150] on select "1 Bathroom 2 Bathrooms 3 Bathrooms 4 Bathrooms 5 Bathrooms 6 Bathrooms" at bounding box center [161, 148] width 113 height 20
select select "2"
click at [105, 138] on select "1 Bathroom 2 Bathrooms 3 Bathrooms 4 Bathrooms 5 Bathrooms 6 Bathrooms" at bounding box center [161, 148] width 113 height 20
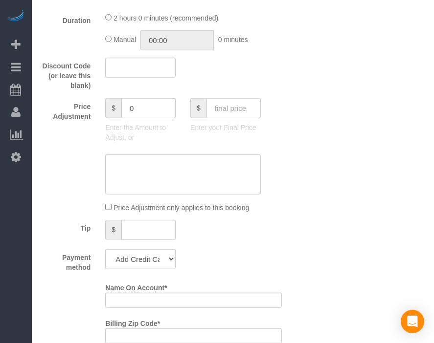
scroll to position [675, 0]
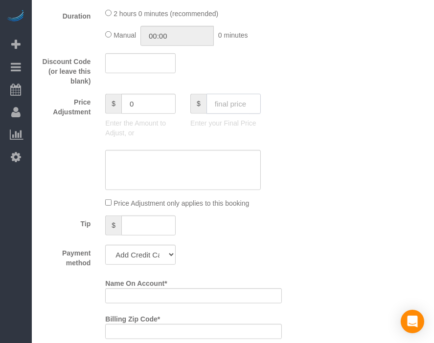
click at [242, 103] on input "text" at bounding box center [233, 104] width 54 height 20
type input "95"
click at [332, 156] on div "Who Email* [EMAIL_ADDRESS][DOMAIN_NAME] Name * Flux 114 Where Address* [STREET_…" at bounding box center [233, 222] width 382 height 1732
type input "-94"
click at [144, 259] on select "Add Credit Card Cash Check Paypal" at bounding box center [140, 255] width 70 height 20
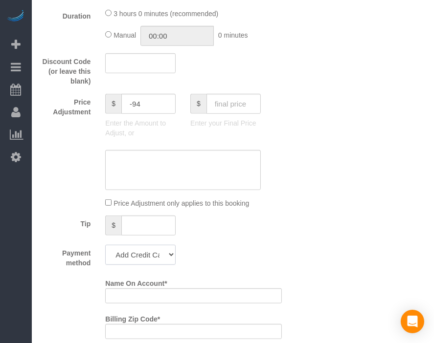
select select "string:check"
click at [105, 249] on select "Add Credit Card Cash Check Paypal" at bounding box center [140, 255] width 70 height 20
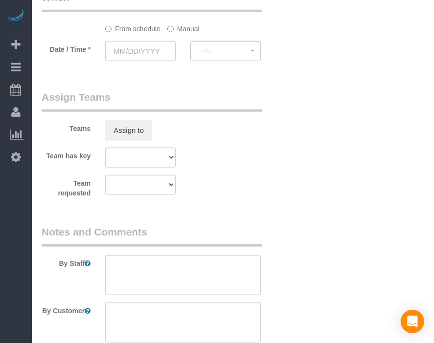
scroll to position [984, 0]
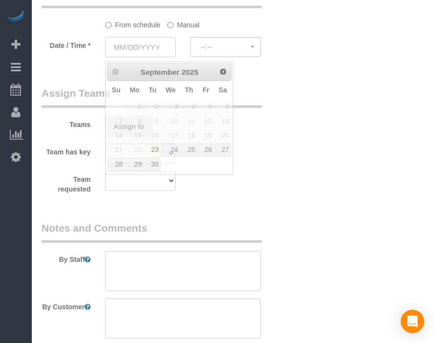
click at [142, 52] on input "text" at bounding box center [140, 47] width 70 height 20
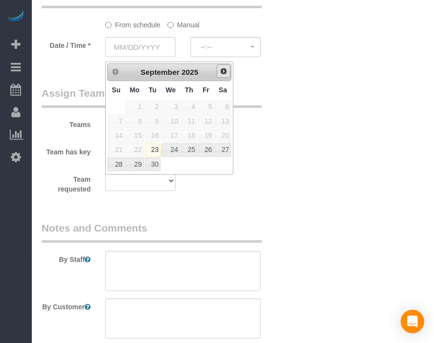
click at [221, 65] on link "Next" at bounding box center [224, 72] width 14 height 14
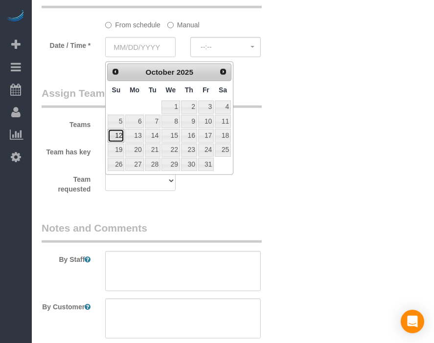
click at [117, 132] on link "12" at bounding box center [116, 135] width 17 height 13
type input "[DATE]"
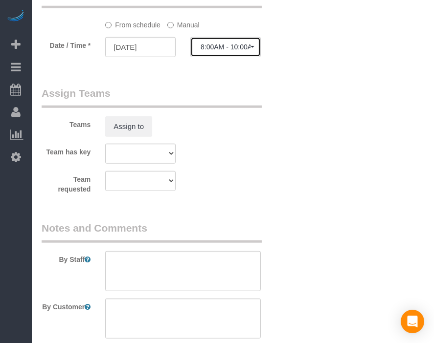
click at [244, 57] on button "8:00AM - 10:00AM" at bounding box center [225, 47] width 70 height 20
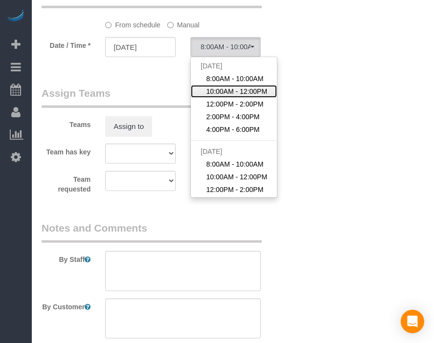
click at [237, 94] on span "10:00AM - 12:00PM" at bounding box center [236, 92] width 61 height 10
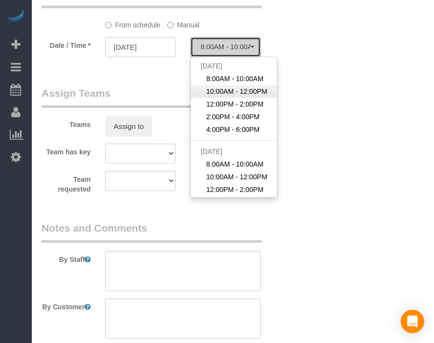
select select "spot152"
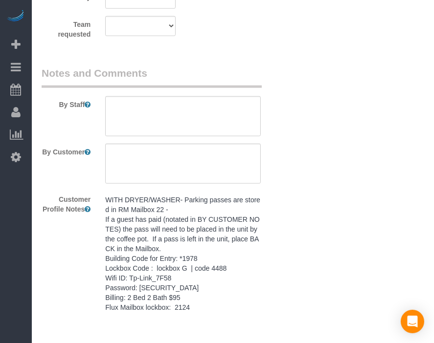
scroll to position [1144, 0]
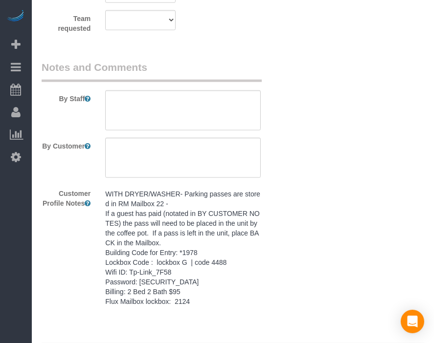
click at [218, 196] on pre "WITH DRYER/WASHER- Parking passes are stored in RM Mailbox 22 - If a guest has …" at bounding box center [182, 247] width 155 height 117
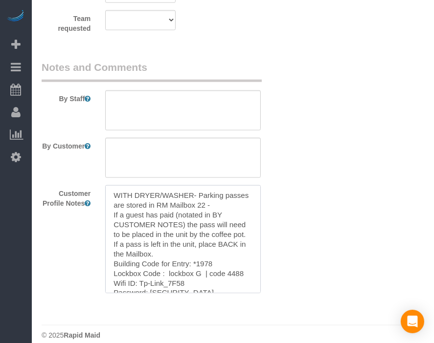
click at [218, 196] on textarea "WITH DRYER/WASHER- Parking passes are stored in RM Mailbox 22 - If a guest has …" at bounding box center [182, 239] width 155 height 108
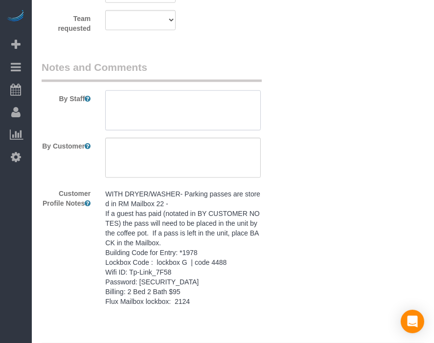
paste textarea "WITH DRYER/WASHER- Parking passes are stored in RM Mailbox 22 - If a guest has …"
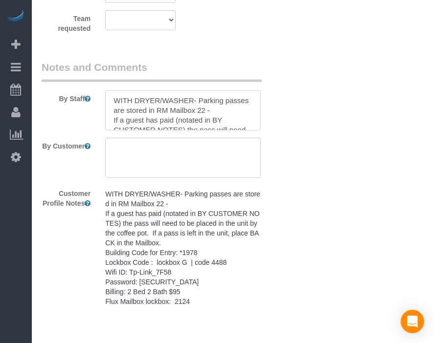
click at [219, 120] on textarea at bounding box center [182, 110] width 155 height 40
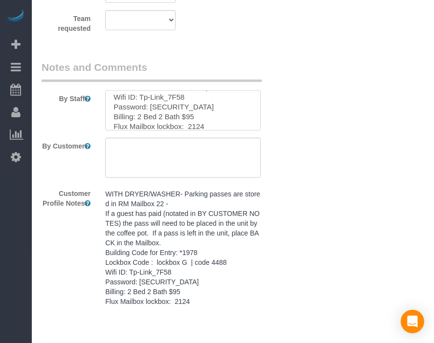
type textarea "WITH DRYER/WASHER- Parking passes are stored in RM Mailbox 22 - If a guest has …"
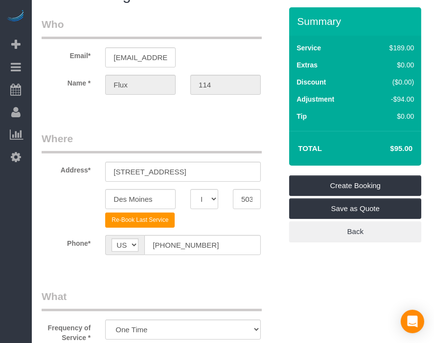
scroll to position [0, 0]
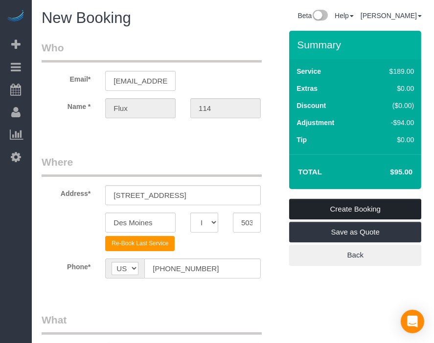
click at [369, 205] on link "Create Booking" at bounding box center [355, 209] width 132 height 21
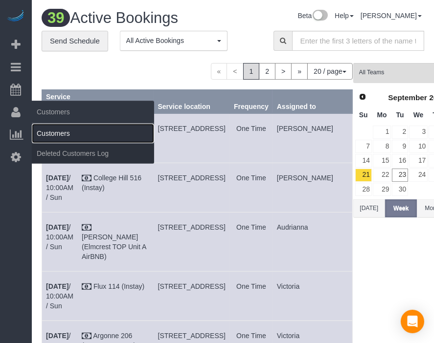
click at [43, 131] on link "Customers" at bounding box center [93, 134] width 122 height 20
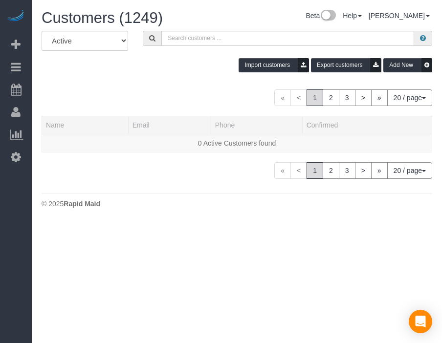
drag, startPoint x: 183, startPoint y: 77, endPoint x: 217, endPoint y: 49, distance: 44.4
click at [217, 49] on div "All Active Archived Import customers Export customers Add New" at bounding box center [236, 55] width 405 height 49
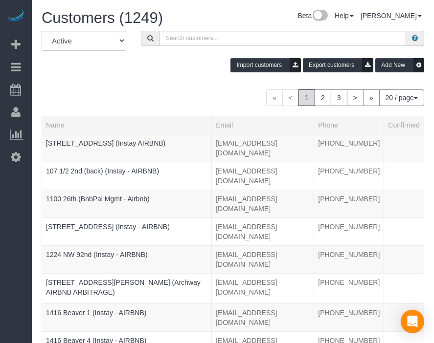
click at [176, 76] on div "All Active Archived Import customers Export customers Add New" at bounding box center [232, 55] width 397 height 49
click at [231, 33] on input "text" at bounding box center [282, 38] width 246 height 15
paste input "[GEOGRAPHIC_DATA] 512"
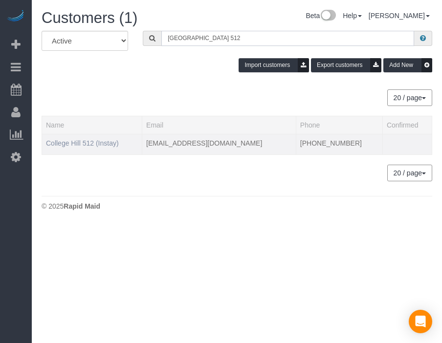
type input "[GEOGRAPHIC_DATA] 512"
click at [92, 139] on link "College Hill 512 (Instay)" at bounding box center [82, 143] width 73 height 8
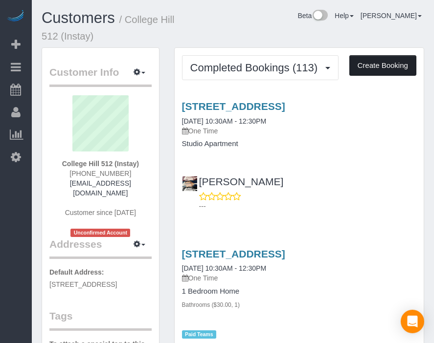
click at [380, 62] on button "Create Booking" at bounding box center [382, 65] width 67 height 21
select select "IA"
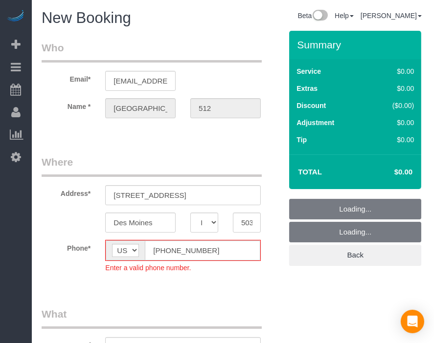
select select "object:21348"
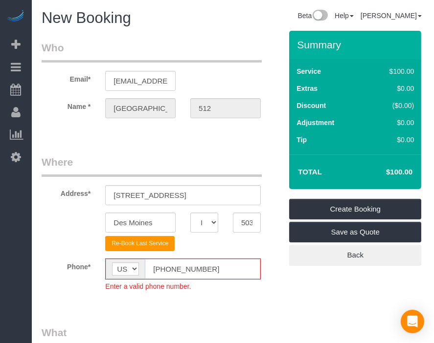
click at [165, 267] on input "[PHONE_NUMBER]" at bounding box center [202, 269] width 115 height 20
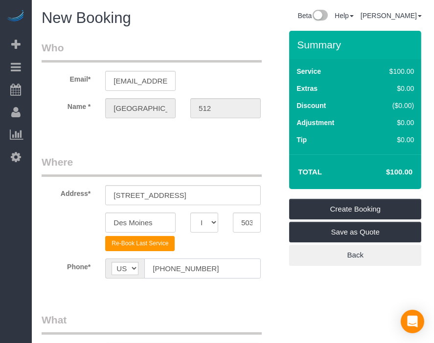
type input "[PHONE_NUMBER]"
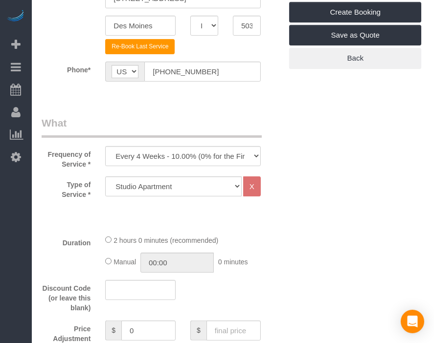
scroll to position [197, 0]
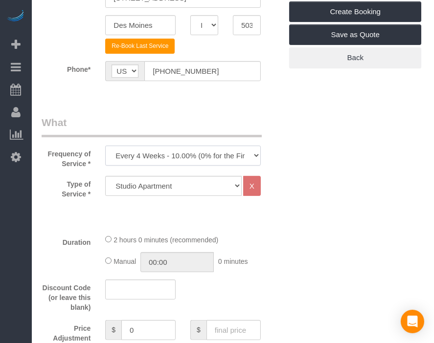
click at [228, 154] on select "Every 6 Weeks (0% for the First Booking) One Time Every 8 Weeks (0% for the Fir…" at bounding box center [182, 156] width 155 height 20
select select "object:21350"
click at [105, 146] on select "Every 6 Weeks (0% for the First Booking) One Time Every 8 Weeks (0% for the Fir…" at bounding box center [182, 156] width 155 height 20
click at [217, 180] on select "Studio Apartment 1 Bedroom Home 2 Bedroom Home 3 Bedroom Home 4 Bedroom Home 5 …" at bounding box center [173, 186] width 136 height 20
select select "25"
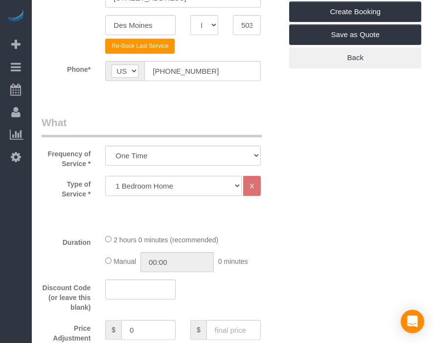
click at [105, 176] on select "Studio Apartment 1 Bedroom Home 2 Bedroom Home 3 Bedroom Home 4 Bedroom Home 5 …" at bounding box center [173, 186] width 136 height 20
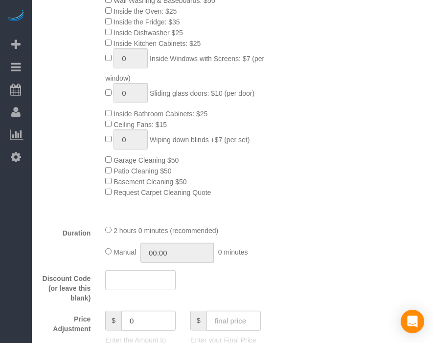
scroll to position [459, 0]
click at [259, 302] on div "Discount Code (or leave this blank)" at bounding box center [161, 286] width 255 height 33
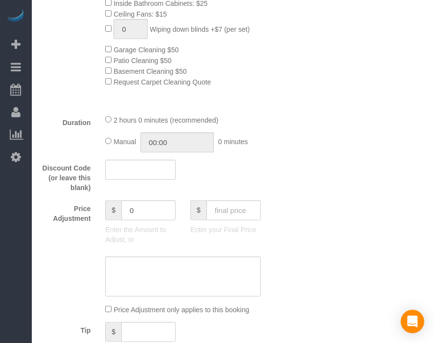
scroll to position [569, 0]
click at [243, 211] on input "text" at bounding box center [233, 209] width 54 height 20
type input "75"
click at [286, 238] on div "Price Adjustment $ 0 Enter the Amount to Adjust, or $ 75 Enter your Final Price" at bounding box center [161, 223] width 255 height 49
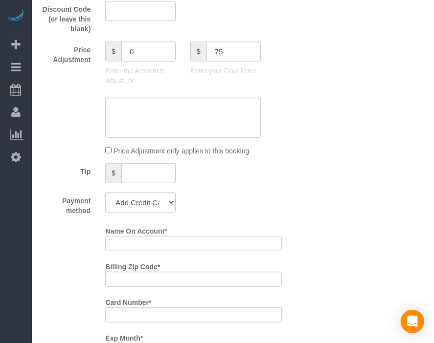
scroll to position [728, 0]
type input "-64"
click at [146, 201] on select "Add Credit Card Cash Check Paypal" at bounding box center [140, 202] width 70 height 20
select select "string:check"
click at [105, 196] on select "Add Credit Card Cash Check Paypal" at bounding box center [140, 202] width 70 height 20
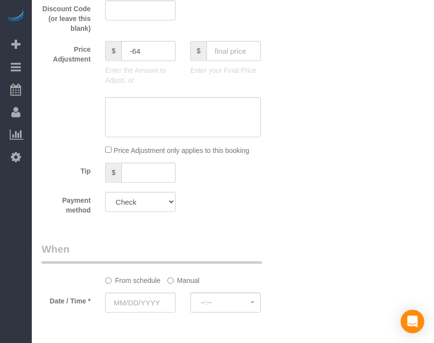
click at [292, 186] on div "Who Email* [EMAIL_ADDRESS][DOMAIN_NAME] Name * [GEOGRAPHIC_DATA] 512 Where Addr…" at bounding box center [233, 14] width 382 height 1423
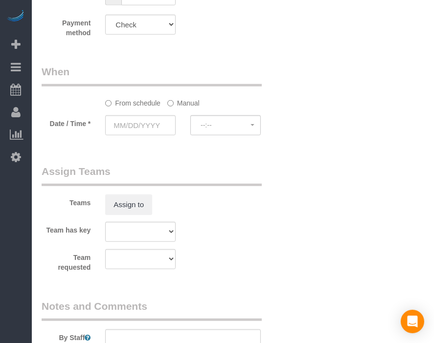
scroll to position [906, 0]
click at [155, 127] on input "text" at bounding box center [140, 124] width 70 height 20
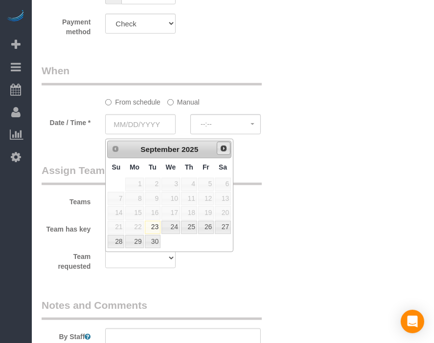
click at [226, 150] on span "Next" at bounding box center [223, 149] width 8 height 8
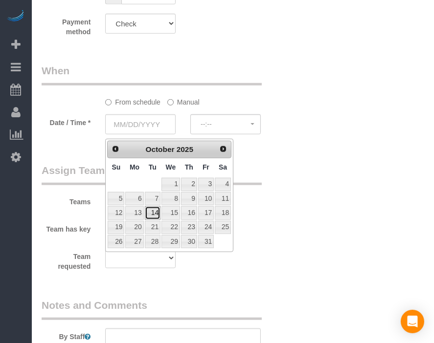
click at [156, 211] on link "14" at bounding box center [153, 212] width 16 height 13
type input "[DATE]"
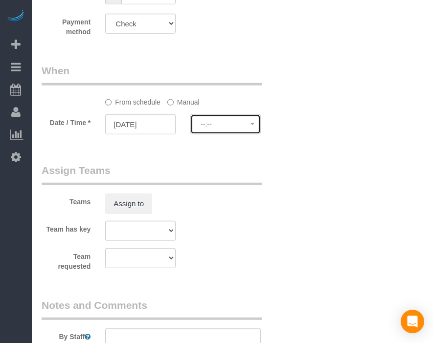
click at [232, 128] on span "--:--" at bounding box center [225, 124] width 50 height 8
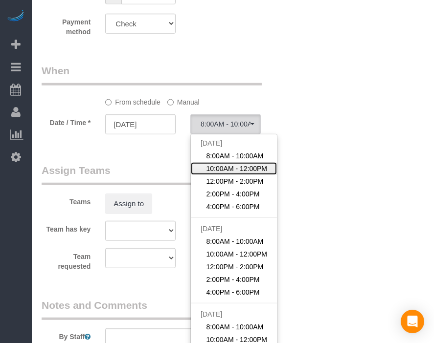
click at [237, 172] on span "10:00AM - 12:00PM" at bounding box center [236, 169] width 61 height 10
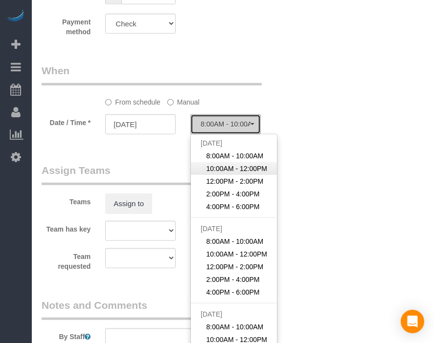
select select "spot177"
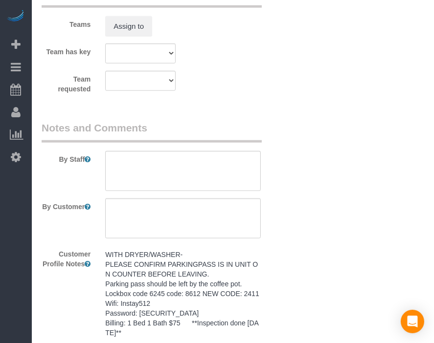
scroll to position [1127, 0]
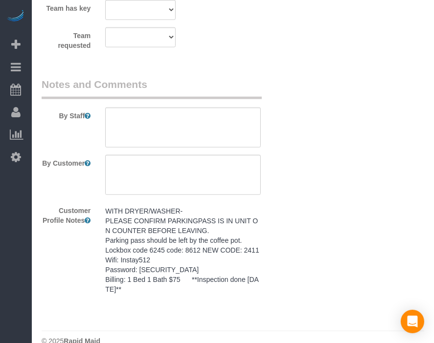
click at [221, 249] on pre "WITH DRYER/WASHER- PLEASE CONFIRM PARKINGPASS IS IN UNIT ON COUNTER BEFORE LEAV…" at bounding box center [182, 250] width 155 height 88
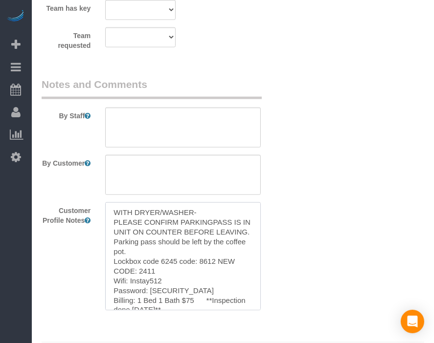
click at [221, 249] on textarea "WITH DRYER/WASHER- PLEASE CONFIRM PARKINGPASS IS IN UNIT ON COUNTER BEFORE LEAV…" at bounding box center [182, 256] width 155 height 108
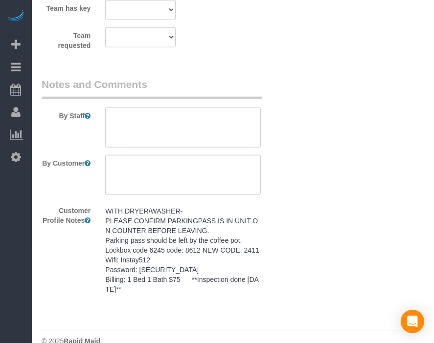
click at [215, 131] on textarea at bounding box center [182, 128] width 155 height 40
paste textarea "WITH DRYER/WASHER- PLEASE CONFIRM PARKINGPASS IS IN UNIT ON COUNTER BEFORE LEAV…"
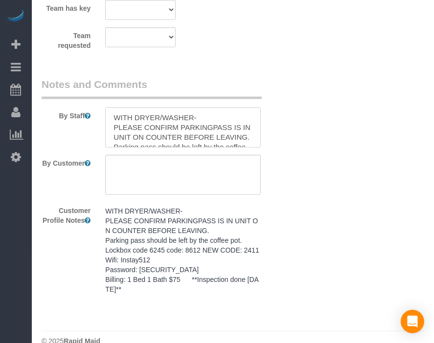
scroll to position [82, 0]
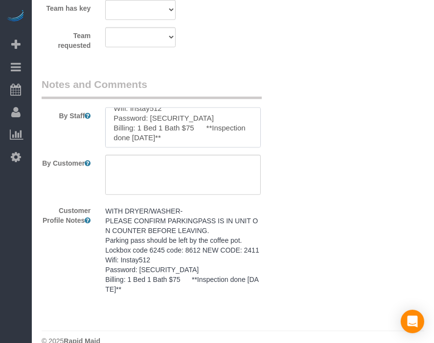
type textarea "WITH DRYER/WASHER- PLEASE CONFIRM PARKINGPASS IS IN UNIT ON COUNTER BEFORE LEAV…"
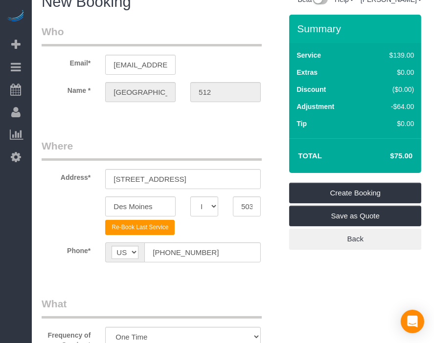
scroll to position [0, 0]
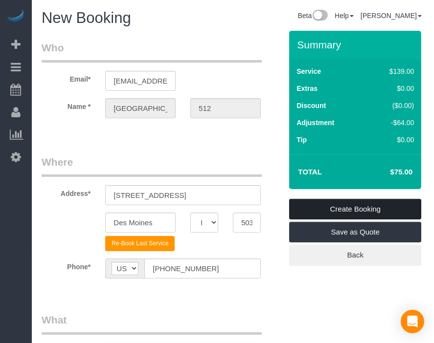
click at [359, 203] on link "Create Booking" at bounding box center [355, 209] width 132 height 21
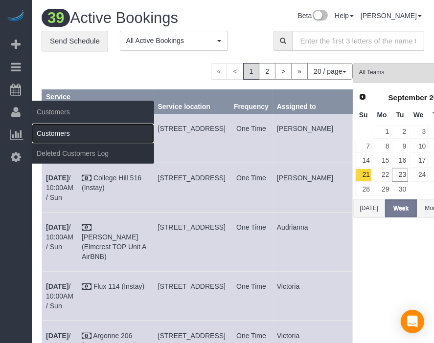
click at [56, 132] on link "Customers" at bounding box center [93, 134] width 122 height 20
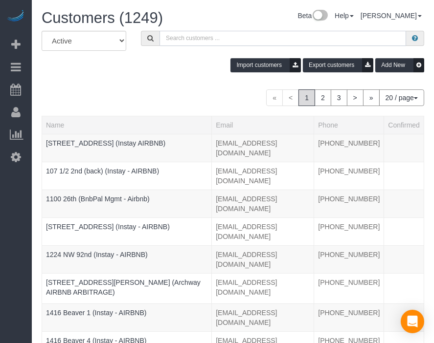
paste input "[GEOGRAPHIC_DATA] 318"
click at [303, 44] on input "[GEOGRAPHIC_DATA] 318" at bounding box center [282, 38] width 246 height 15
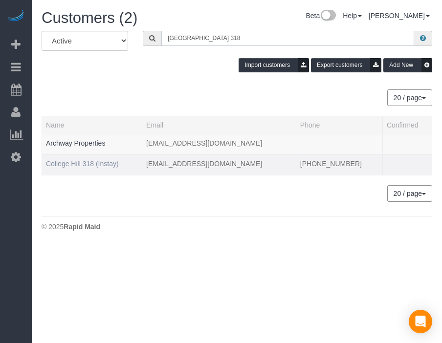
type input "[GEOGRAPHIC_DATA] 318"
click at [98, 160] on link "College Hill 318 (Instay)" at bounding box center [82, 164] width 73 height 8
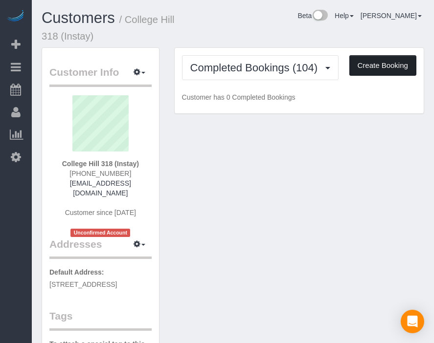
click at [379, 61] on button "Create Booking" at bounding box center [382, 65] width 67 height 21
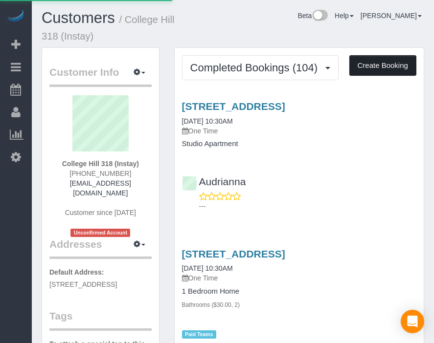
select select "IA"
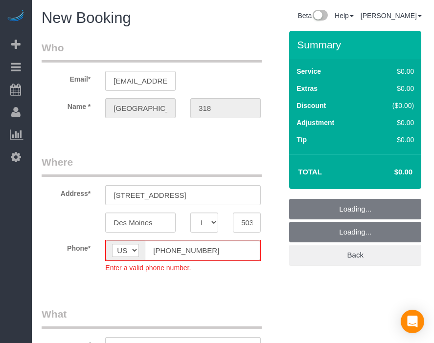
select select "object:23566"
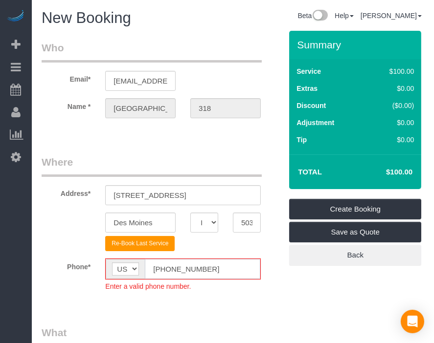
click at [165, 268] on input "[PHONE_NUMBER]" at bounding box center [202, 269] width 115 height 20
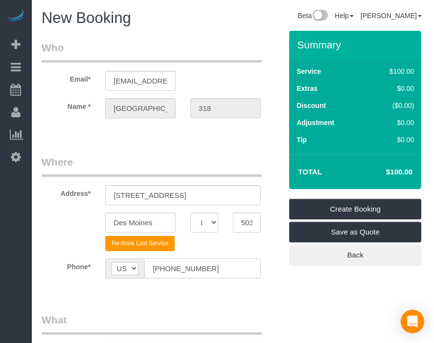
type input "[PHONE_NUMBER]"
click at [268, 290] on fieldset "Where Address* [STREET_ADDRESS] [GEOGRAPHIC_DATA] AK AL AR AZ CA CO CT DC DE [G…" at bounding box center [162, 224] width 240 height 138
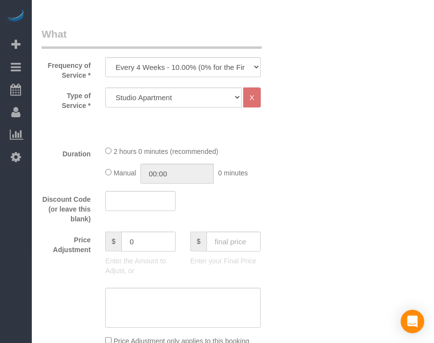
scroll to position [287, 0]
click at [223, 70] on select "Every 6 Weeks (0% for the First Booking) One Time Every 8 Weeks (0% for the Fir…" at bounding box center [182, 66] width 155 height 20
select select "object:23568"
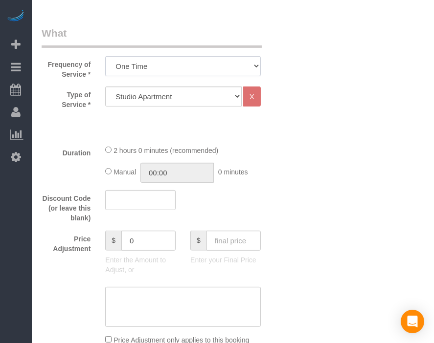
click at [105, 56] on select "Every 6 Weeks (0% for the First Booking) One Time Every 8 Weeks (0% for the Fir…" at bounding box center [182, 66] width 155 height 20
click at [219, 96] on select "Studio Apartment 1 Bedroom Home 2 Bedroom Home 3 Bedroom Home 4 Bedroom Home 5 …" at bounding box center [173, 97] width 136 height 20
select select "18"
click at [105, 87] on select "Studio Apartment 1 Bedroom Home 2 Bedroom Home 3 Bedroom Home 4 Bedroom Home 5 …" at bounding box center [173, 97] width 136 height 20
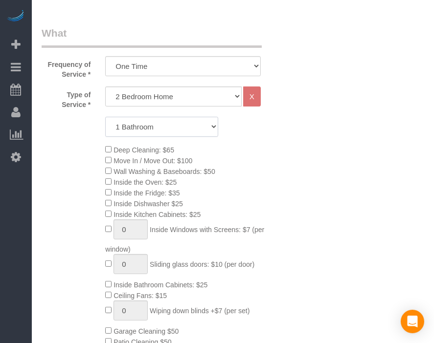
click at [207, 130] on select "1 Bathroom 2 Bathrooms 3 Bathrooms 4 Bathrooms 5 Bathrooms 6 Bathrooms" at bounding box center [161, 127] width 113 height 20
select select "2"
click at [105, 117] on select "1 Bathroom 2 Bathrooms 3 Bathrooms 4 Bathrooms 5 Bathrooms 6 Bathrooms" at bounding box center [161, 127] width 113 height 20
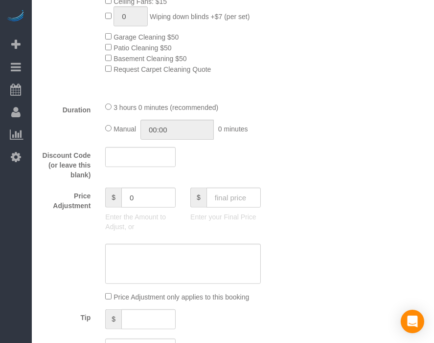
scroll to position [605, 0]
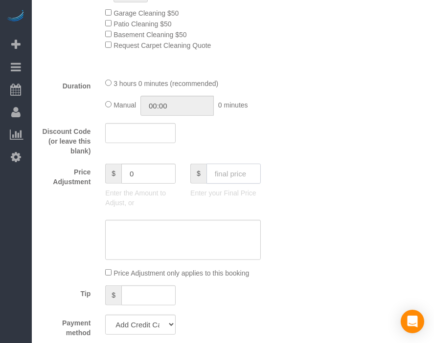
click at [249, 180] on input "text" at bounding box center [233, 174] width 54 height 20
type input "95"
type input "-94"
click at [336, 181] on div "Who Email* [EMAIL_ADDRESS][DOMAIN_NAME] Name * [GEOGRAPHIC_DATA] 318 Where Addr…" at bounding box center [233, 287] width 382 height 1722
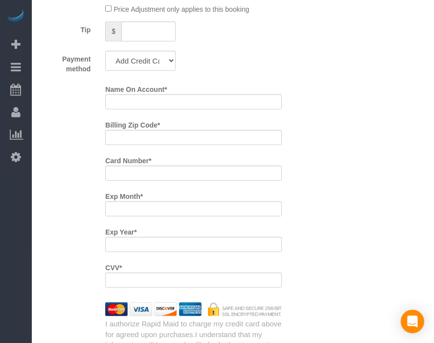
scroll to position [873, 0]
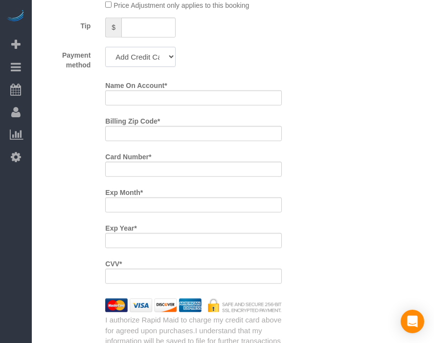
click at [143, 56] on select "Add Credit Card Cash Check Paypal" at bounding box center [140, 57] width 70 height 20
select select "string:check"
click at [105, 51] on select "Add Credit Card Cash Check Paypal" at bounding box center [140, 57] width 70 height 20
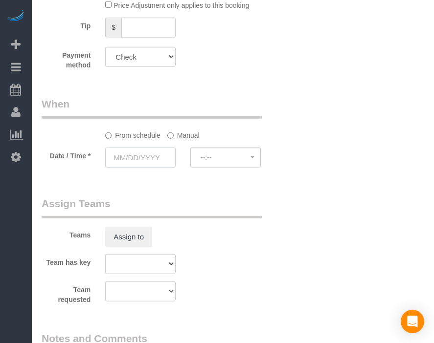
click at [143, 164] on input "text" at bounding box center [140, 158] width 70 height 20
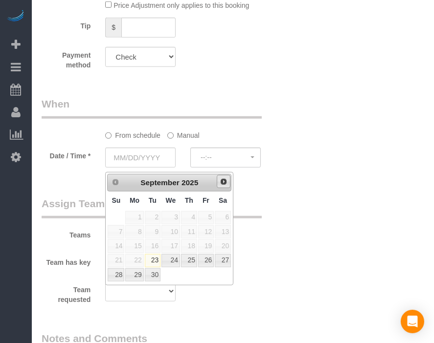
click at [221, 180] on span "Next" at bounding box center [223, 182] width 8 height 8
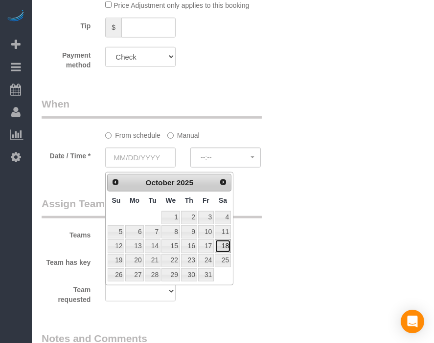
click at [223, 243] on link "18" at bounding box center [223, 246] width 16 height 13
type input "[DATE]"
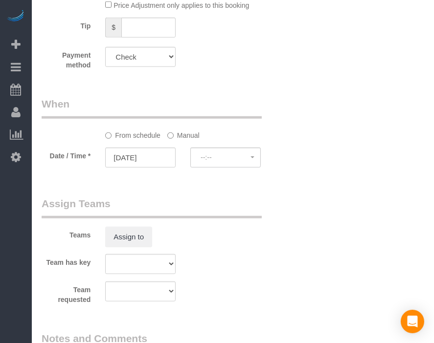
select select "spot201"
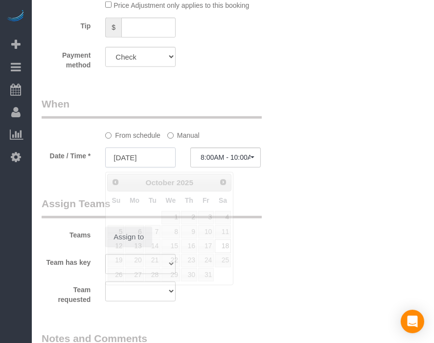
click at [141, 162] on input "[DATE]" at bounding box center [140, 158] width 70 height 20
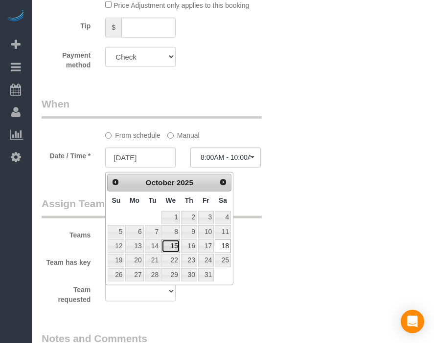
click at [175, 244] on link "15" at bounding box center [170, 246] width 19 height 13
type input "[DATE]"
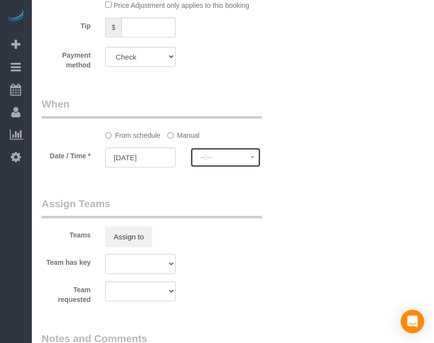
click at [242, 161] on span "--:--" at bounding box center [225, 157] width 50 height 8
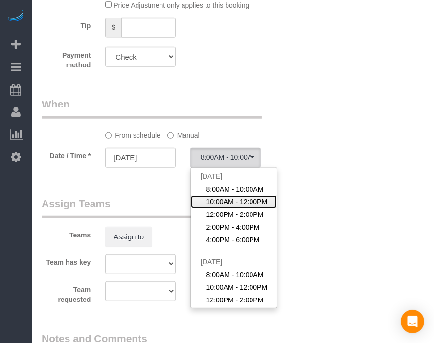
click at [236, 201] on span "10:00AM - 12:00PM" at bounding box center [236, 202] width 61 height 10
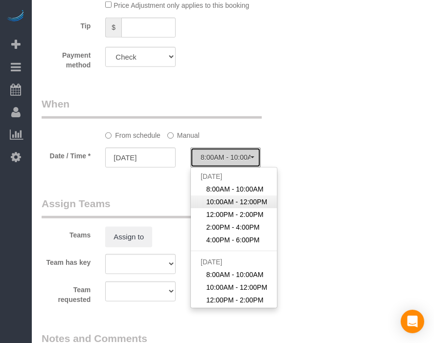
select select "spot227"
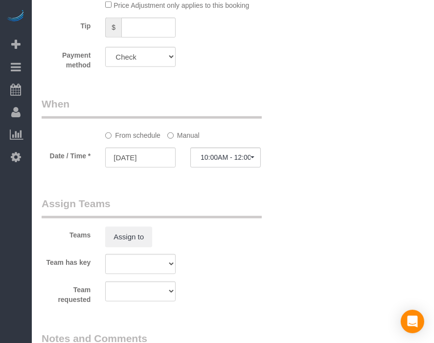
click at [276, 221] on div "Teams Assign to" at bounding box center [161, 222] width 255 height 51
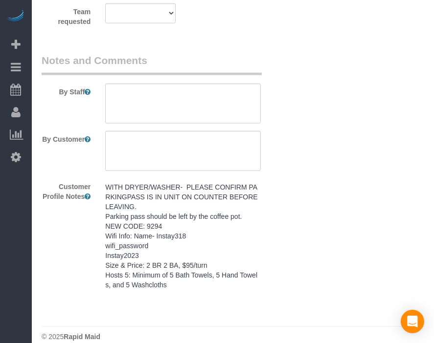
scroll to position [1167, 0]
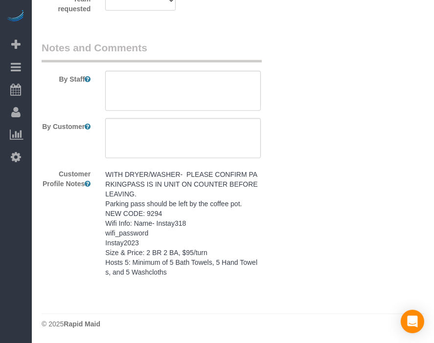
click at [206, 214] on pre "WITH DRYER/WASHER- PLEASE CONFIRM PARKINGPASS IS IN UNIT ON COUNTER BEFORE LEAV…" at bounding box center [182, 224] width 155 height 108
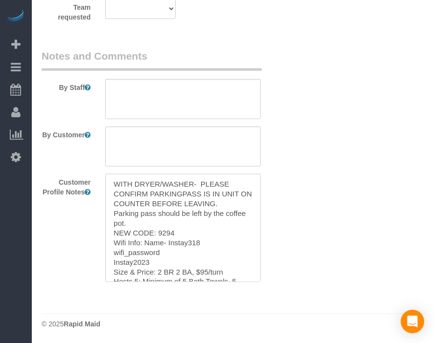
click at [206, 214] on textarea "WITH DRYER/WASHER- PLEASE CONFIRM PARKINGPASS IS IN UNIT ON COUNTER BEFORE LEAV…" at bounding box center [182, 228] width 155 height 108
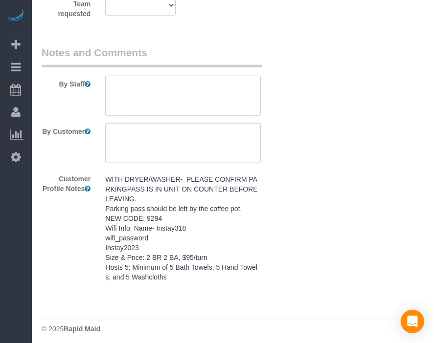
click at [209, 83] on textarea at bounding box center [182, 96] width 155 height 40
paste textarea "WITH DRYER/WASHER- PLEASE CONFIRM PARKINGPASS IS IN UNIT ON COUNTER BEFORE LEAV…"
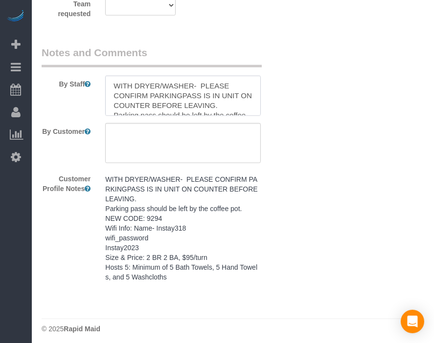
scroll to position [82, 0]
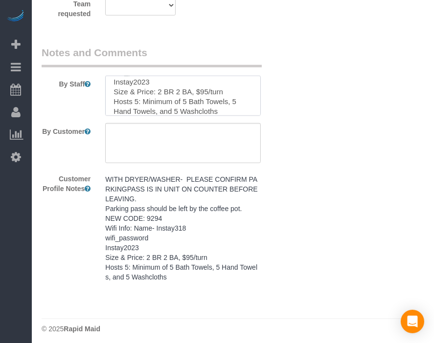
type textarea "WITH DRYER/WASHER- PLEASE CONFIRM PARKINGPASS IS IN UNIT ON COUNTER BEFORE LEAV…"
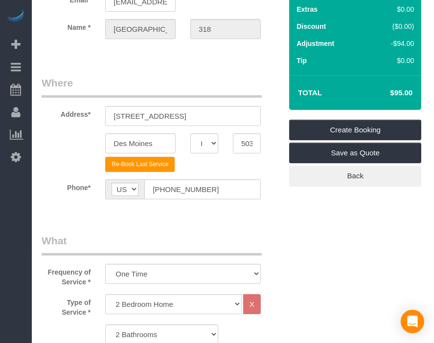
scroll to position [0, 0]
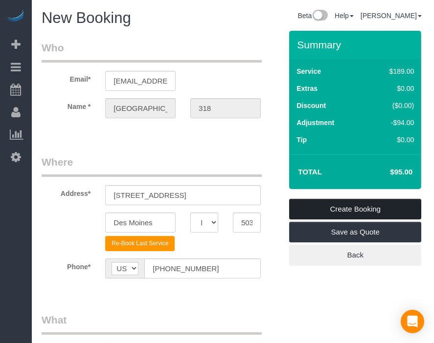
click at [385, 199] on link "Create Booking" at bounding box center [355, 209] width 132 height 21
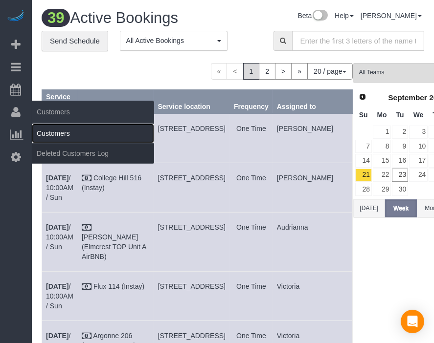
click at [52, 134] on link "Customers" at bounding box center [93, 134] width 122 height 20
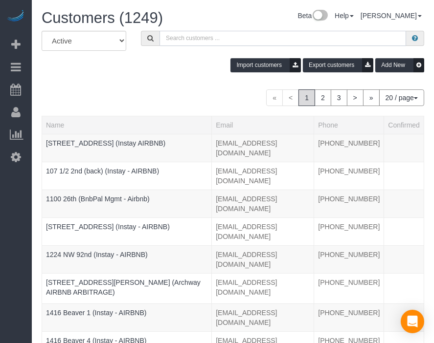
paste input "[GEOGRAPHIC_DATA] 202"
click at [198, 34] on input "[GEOGRAPHIC_DATA] 202" at bounding box center [282, 38] width 246 height 15
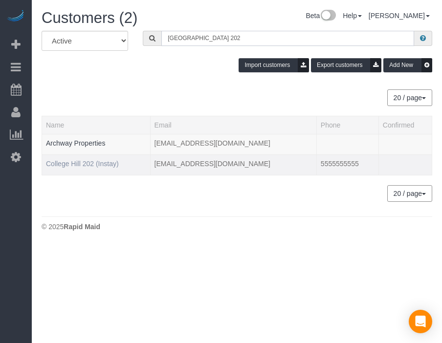
type input "[GEOGRAPHIC_DATA] 202"
click at [79, 160] on link "College Hill 202 (Instay)" at bounding box center [82, 164] width 73 height 8
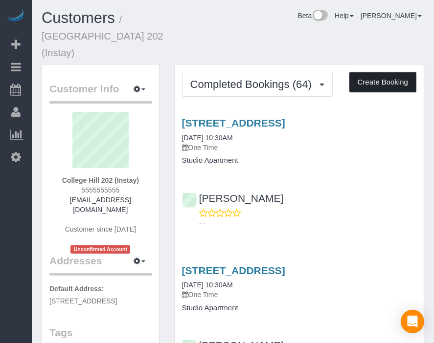
click at [394, 72] on button "Create Booking" at bounding box center [382, 82] width 67 height 21
select select "IA"
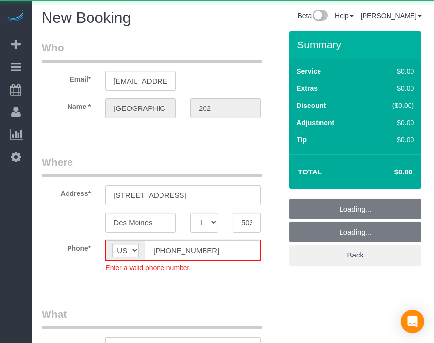
click at [394, 61] on div "Service $0.00 Extras $0.00 Discount ($0.00) Adjustment $0.00 Tip $0.00" at bounding box center [355, 106] width 132 height 95
select select "object:25897"
click at [164, 254] on fieldset "Where Address* [STREET_ADDRESS] [GEOGRAPHIC_DATA] AK AL AR AZ CA CO CT DC DE [G…" at bounding box center [162, 221] width 240 height 132
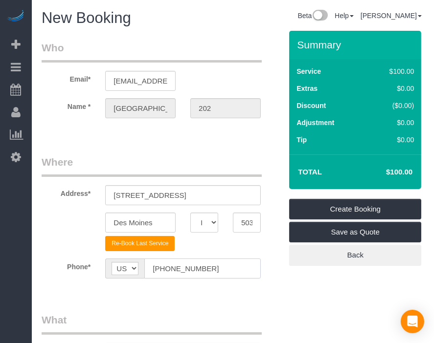
type input "[PHONE_NUMBER]"
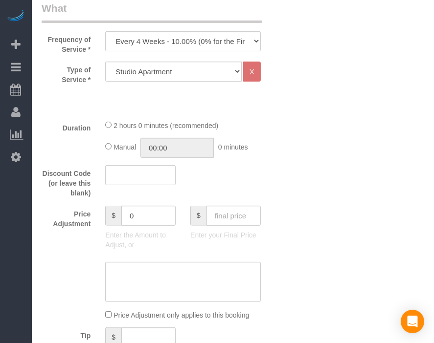
scroll to position [314, 0]
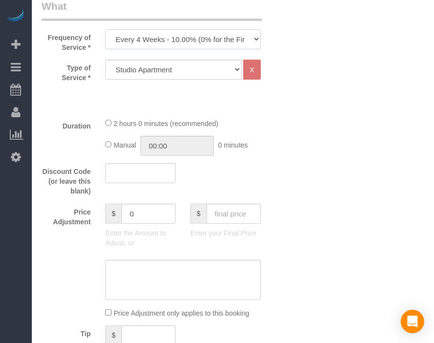
click at [227, 34] on select "Every 6 Weeks (0% for the First Booking) One Time Every 8 Weeks (0% for the Fir…" at bounding box center [182, 39] width 155 height 20
select select "object:25899"
click at [105, 29] on select "Every 6 Weeks (0% for the First Booking) One Time Every 8 Weeks (0% for the Fir…" at bounding box center [182, 39] width 155 height 20
click at [205, 66] on select "Studio Apartment 1 Bedroom Home 2 Bedroom Home 3 Bedroom Home 4 Bedroom Home 5 …" at bounding box center [173, 70] width 136 height 20
select select "25"
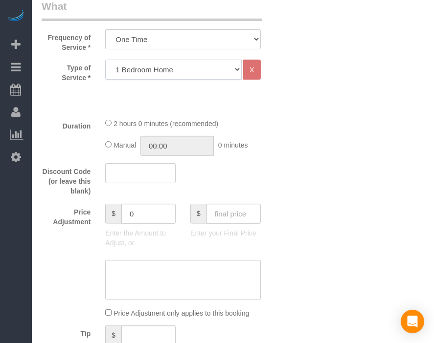
click at [105, 60] on select "Studio Apartment 1 Bedroom Home 2 Bedroom Home 3 Bedroom Home 4 Bedroom Home 5 …" at bounding box center [173, 70] width 136 height 20
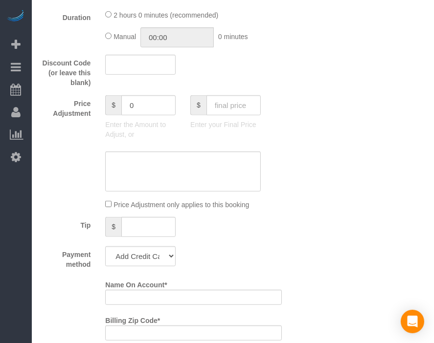
scroll to position [673, 0]
click at [254, 110] on input "text" at bounding box center [233, 106] width 54 height 20
type input "75"
click at [307, 138] on div "Who Email* [EMAIL_ADDRESS][DOMAIN_NAME] Name * [GEOGRAPHIC_DATA] 202 Where Addr…" at bounding box center [233, 307] width 382 height 1898
click at [160, 263] on select "Add Credit Card Cash Check Paypal" at bounding box center [140, 257] width 70 height 20
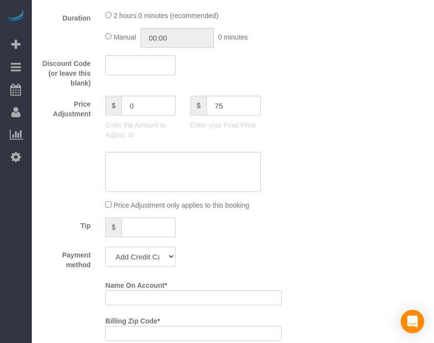
type input "-64"
select select "string:check"
click at [105, 251] on select "Add Credit Card Cash Check Paypal" at bounding box center [140, 257] width 70 height 20
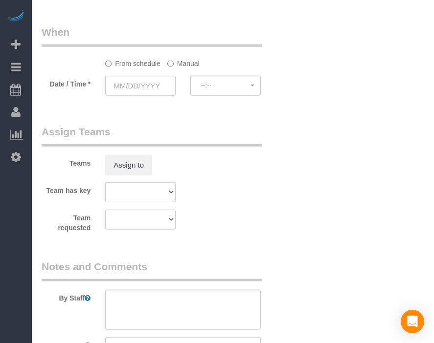
scroll to position [961, 0]
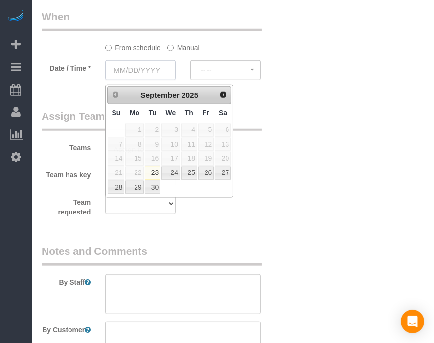
click at [153, 75] on input "text" at bounding box center [140, 70] width 70 height 20
click at [219, 88] on link "Next" at bounding box center [224, 95] width 14 height 14
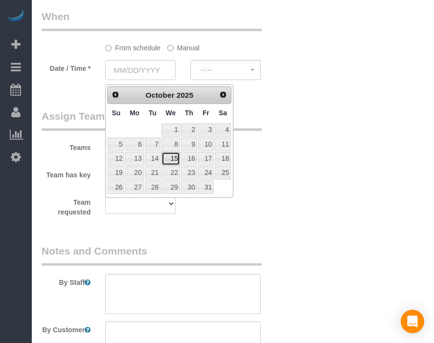
click at [176, 158] on link "15" at bounding box center [170, 158] width 19 height 13
type input "[DATE]"
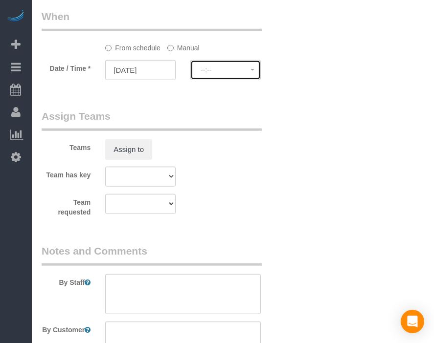
click at [242, 67] on button "--:--" at bounding box center [225, 70] width 70 height 20
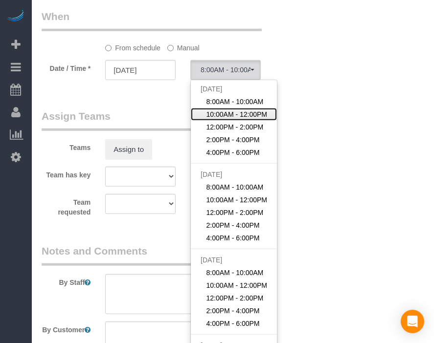
click at [235, 119] on span "10:00AM - 12:00PM" at bounding box center [236, 114] width 61 height 10
select select "spot252"
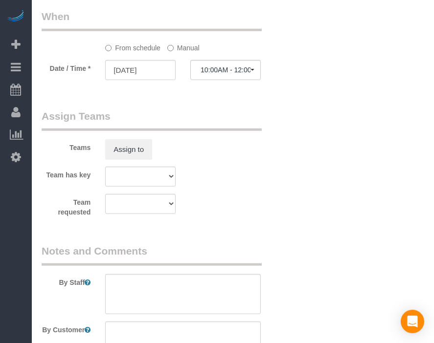
click at [275, 169] on sui-booking-teams "Teams Assign to Team has key Alexsa [GEOGRAPHIC_DATA] Audrianna [PERSON_NAME][G…" at bounding box center [162, 163] width 240 height 109
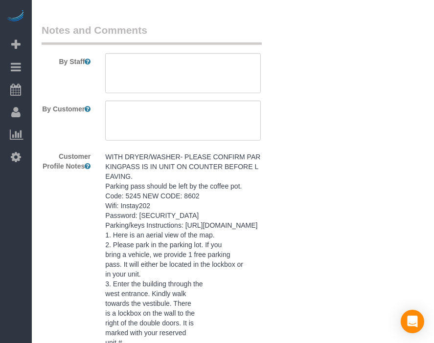
click at [196, 239] on pre "WITH DRYER/WASHER- PLEASE CONFIRM PARKINGPASS IS IN UNIT ON COUNTER BEFORE LEAV…" at bounding box center [182, 294] width 155 height 284
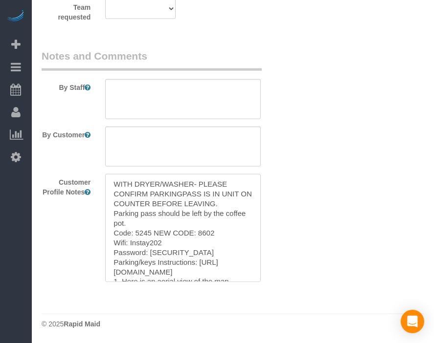
click at [196, 239] on textarea "WITH DRYER/WASHER- PLEASE CONFIRM PARKINGPASS IS IN UNIT ON COUNTER BEFORE LEAV…" at bounding box center [182, 228] width 155 height 108
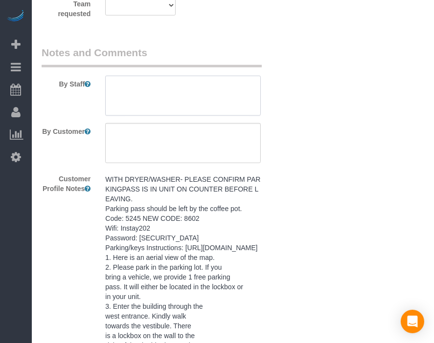
click at [226, 100] on textarea at bounding box center [182, 96] width 155 height 40
paste textarea "WITH DRYER/WASHER- PLEASE CONFIRM PARKINGPASS IS IN UNIT ON COUNTER BEFORE LEAV…"
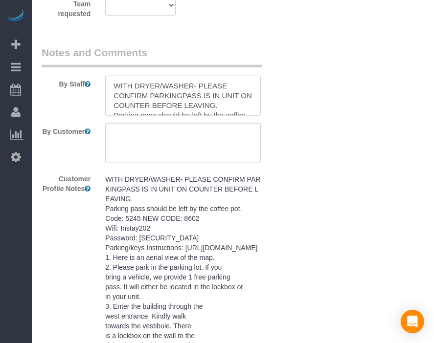
scroll to position [316, 0]
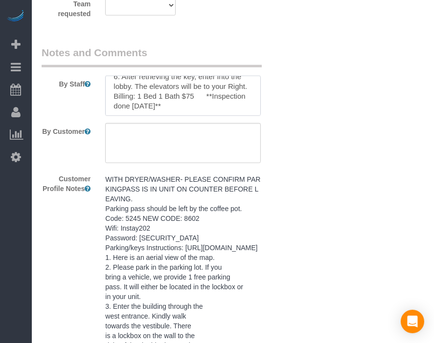
type textarea "WITH DRYER/WASHER- PLEASE CONFIRM PARKINGPASS IS IN UNIT ON COUNTER BEFORE LEAV…"
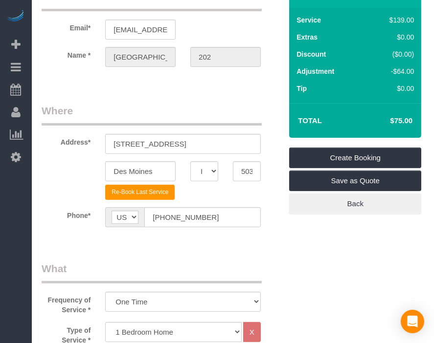
scroll to position [0, 0]
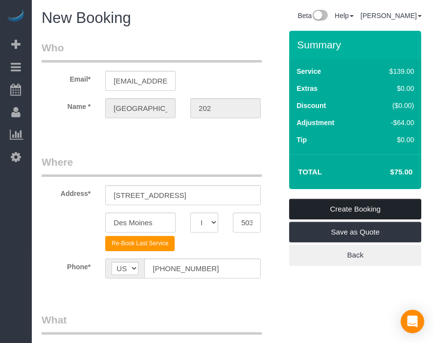
click at [361, 208] on link "Create Booking" at bounding box center [355, 209] width 132 height 21
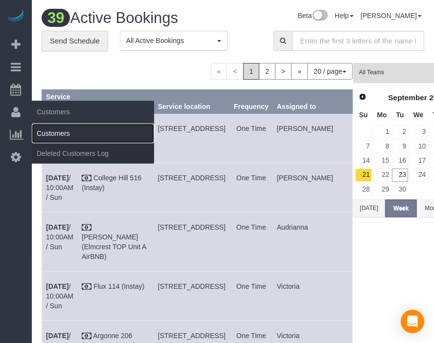
click at [47, 130] on link "Customers" at bounding box center [93, 134] width 122 height 20
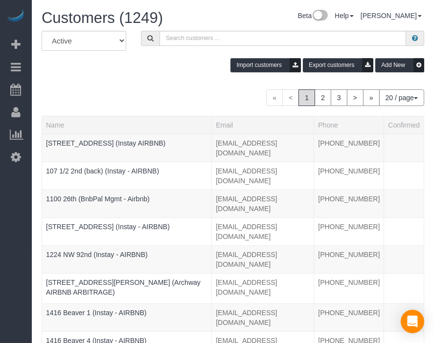
click at [175, 62] on div "Import customers Export customers Add New" at bounding box center [232, 65] width 397 height 14
click at [205, 41] on input "text" at bounding box center [282, 38] width 246 height 15
paste input "[GEOGRAPHIC_DATA] 512"
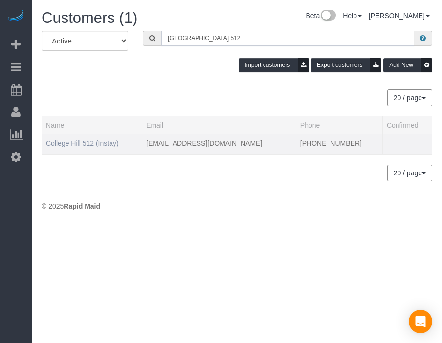
type input "[GEOGRAPHIC_DATA] 512"
click at [99, 142] on link "College Hill 512 (Instay)" at bounding box center [82, 143] width 73 height 8
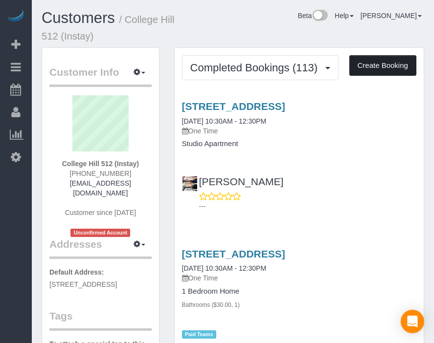
click at [376, 61] on button "Create Booking" at bounding box center [382, 65] width 67 height 21
select select "IA"
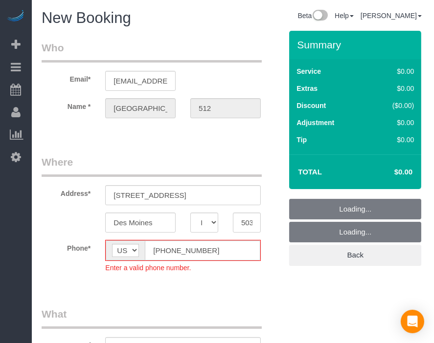
select select "object:27971"
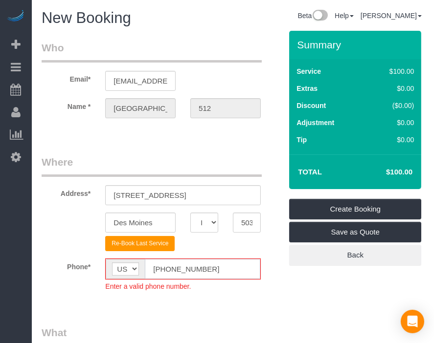
click at [166, 267] on input "[PHONE_NUMBER]" at bounding box center [202, 269] width 115 height 20
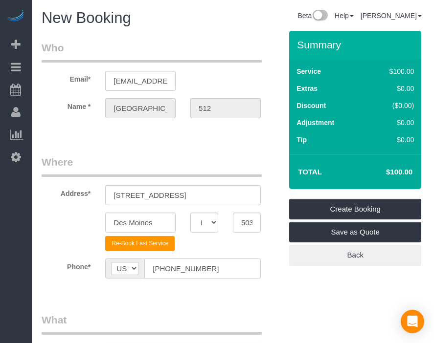
type input "[PHONE_NUMBER]"
click at [266, 291] on fieldset "Where Address* [STREET_ADDRESS] [GEOGRAPHIC_DATA] AK AL AR AZ CA CO CT DC DE [G…" at bounding box center [162, 224] width 240 height 138
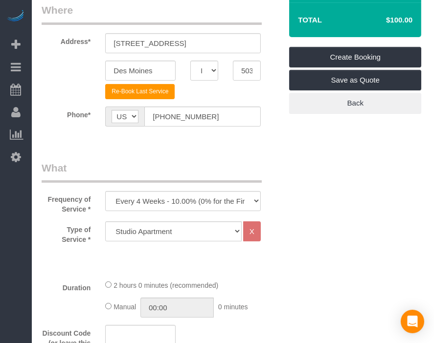
scroll to position [234, 0]
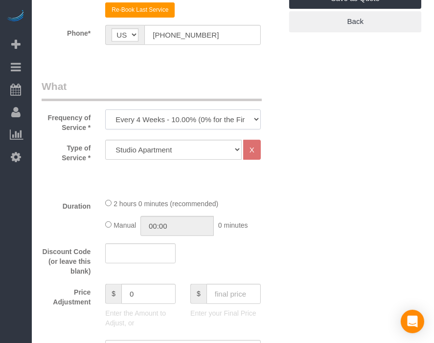
click at [212, 117] on select "Every 6 Weeks (0% for the First Booking) One Time Every 8 Weeks (0% for the Fir…" at bounding box center [182, 119] width 155 height 20
select select "object:27973"
click at [105, 109] on select "Every 6 Weeks (0% for the First Booking) One Time Every 8 Weeks (0% for the Fir…" at bounding box center [182, 119] width 155 height 20
click at [219, 149] on select "Studio Apartment 1 Bedroom Home 2 Bedroom Home 3 Bedroom Home 4 Bedroom Home 5 …" at bounding box center [173, 150] width 136 height 20
select select "25"
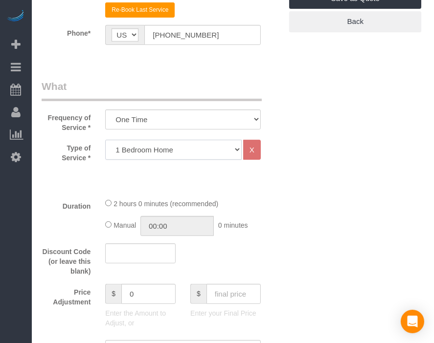
click at [105, 140] on select "Studio Apartment 1 Bedroom Home 2 Bedroom Home 3 Bedroom Home 4 Bedroom Home 5 …" at bounding box center [173, 150] width 136 height 20
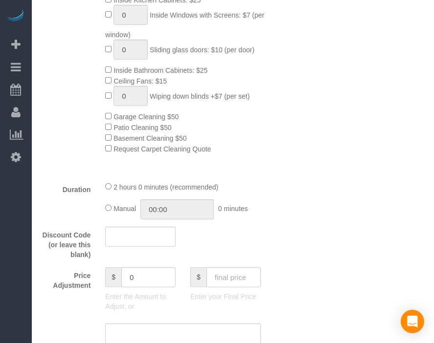
scroll to position [551, 0]
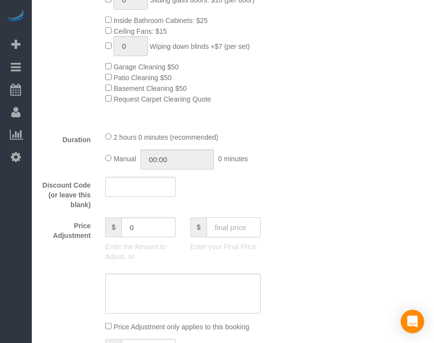
click at [239, 226] on input "text" at bounding box center [233, 228] width 54 height 20
type input "75"
click at [297, 247] on div "Who Email* [EMAIL_ADDRESS][DOMAIN_NAME] Name * [GEOGRAPHIC_DATA] 512 Where Addr…" at bounding box center [233, 330] width 382 height 1703
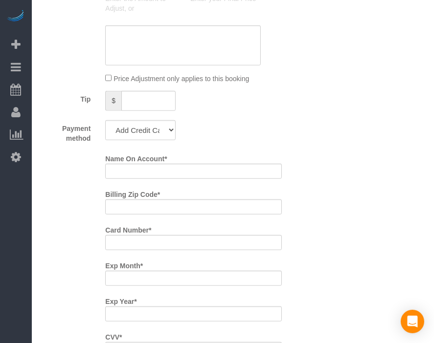
type input "-64"
click at [149, 130] on select "Add Credit Card Cash Check Paypal" at bounding box center [140, 130] width 70 height 20
select select "string:check"
click at [105, 124] on select "Add Credit Card Cash Check Paypal" at bounding box center [140, 130] width 70 height 20
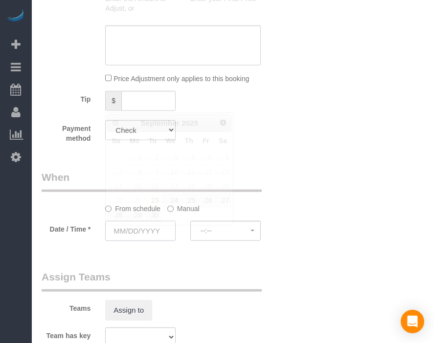
click at [163, 240] on input "text" at bounding box center [140, 231] width 70 height 20
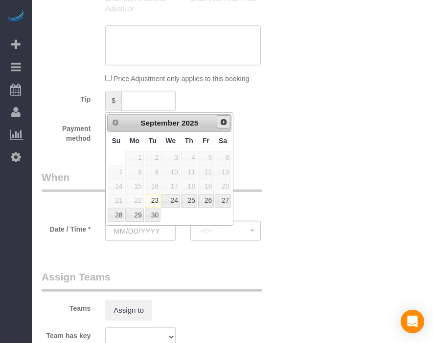
click at [223, 122] on span "Next" at bounding box center [223, 122] width 8 height 8
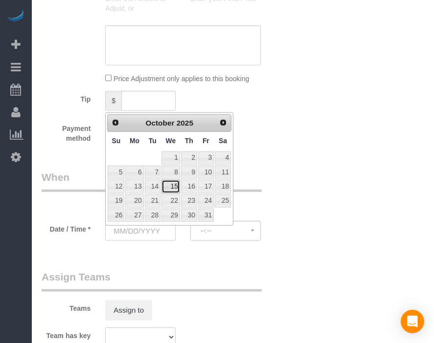
click at [173, 182] on link "15" at bounding box center [170, 186] width 19 height 13
type input "[DATE]"
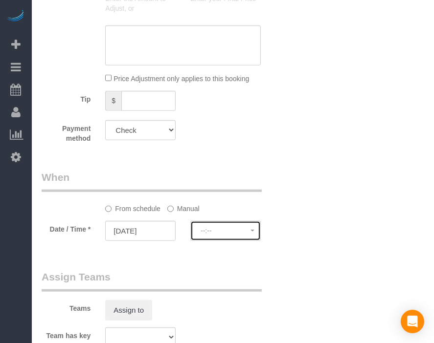
click at [215, 230] on button "--:--" at bounding box center [225, 231] width 70 height 20
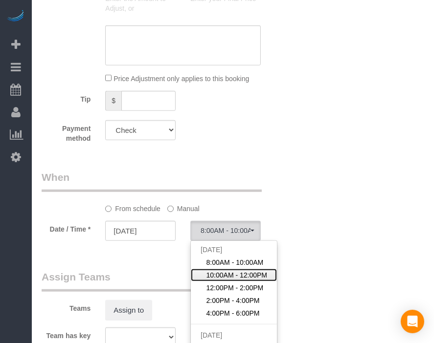
click at [221, 277] on span "10:00AM - 12:00PM" at bounding box center [236, 275] width 61 height 10
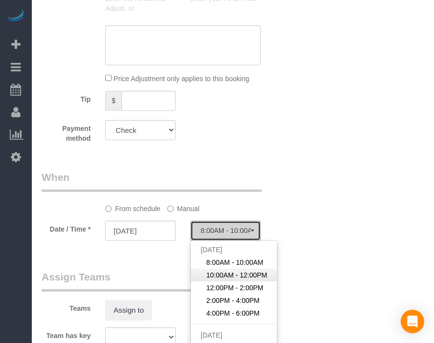
select select "spot277"
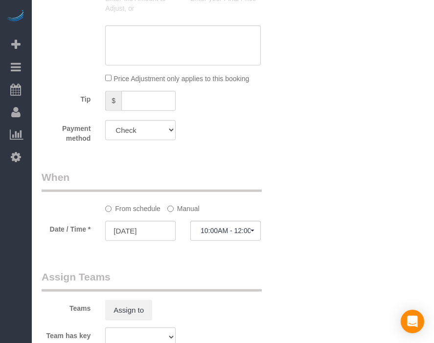
click at [288, 243] on div "Date / Time * [DATE] 10:00AM - 12:00PM [DATE] 8:00AM - 10:00AM 10:00AM - 12:00P…" at bounding box center [161, 232] width 255 height 22
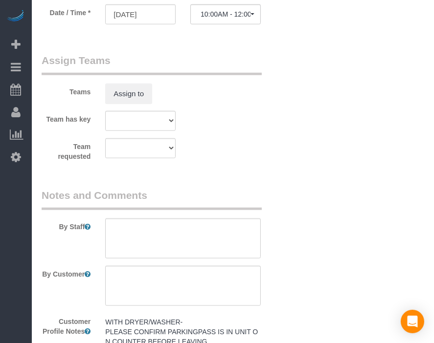
scroll to position [1121, 0]
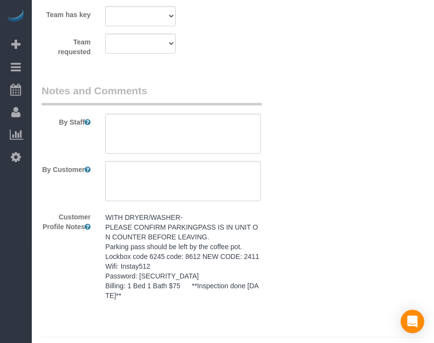
click at [192, 281] on pre "WITH DRYER/WASHER- PLEASE CONFIRM PARKINGPASS IS IN UNIT ON COUNTER BEFORE LEAV…" at bounding box center [182, 257] width 155 height 88
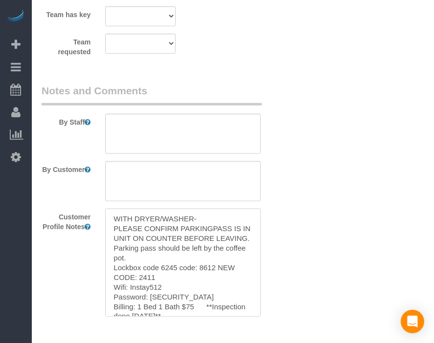
click at [192, 281] on textarea "WITH DRYER/WASHER- PLEASE CONFIRM PARKINGPASS IS IN UNIT ON COUNTER BEFORE LEAV…" at bounding box center [182, 263] width 155 height 108
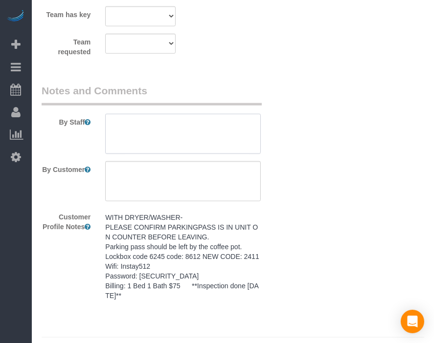
paste textarea "WITH DRYER/WASHER- PLEASE CONFIRM PARKINGPASS IS IN UNIT ON COUNTER BEFORE LEAV…"
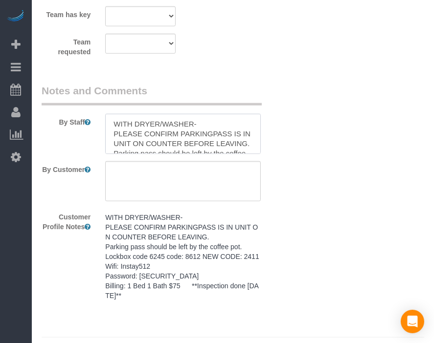
click at [213, 139] on textarea at bounding box center [182, 134] width 155 height 40
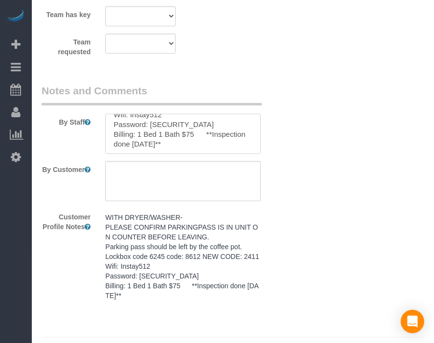
type textarea "WITH DRYER/WASHER- PLEASE CONFIRM PARKINGPASS IS IN UNIT ON COUNTER BEFORE LEAV…"
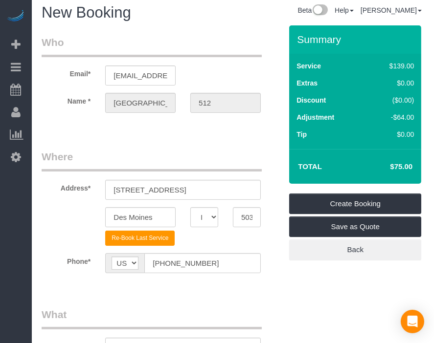
scroll to position [0, 0]
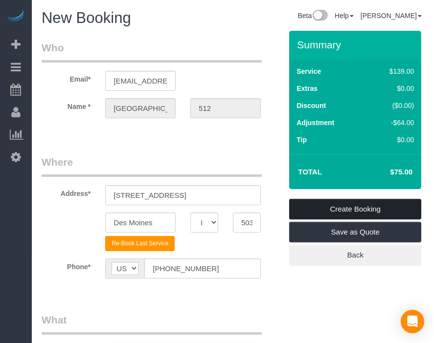
click at [374, 204] on link "Create Booking" at bounding box center [355, 209] width 132 height 21
